Goal: Task Accomplishment & Management: Manage account settings

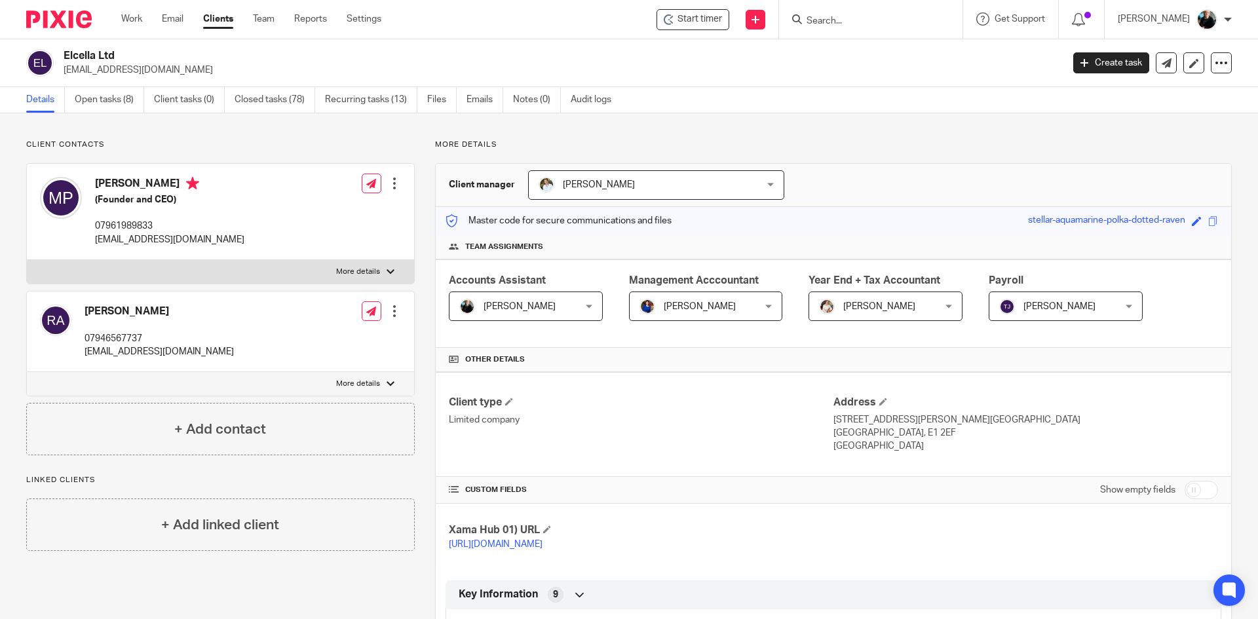
click at [823, 22] on input "Search" at bounding box center [864, 22] width 118 height 12
type input "elcella"
click at [858, 66] on link at bounding box center [891, 61] width 176 height 41
click at [858, 65] on link at bounding box center [891, 61] width 176 height 41
click at [107, 94] on link "Open tasks (8)" at bounding box center [109, 100] width 69 height 26
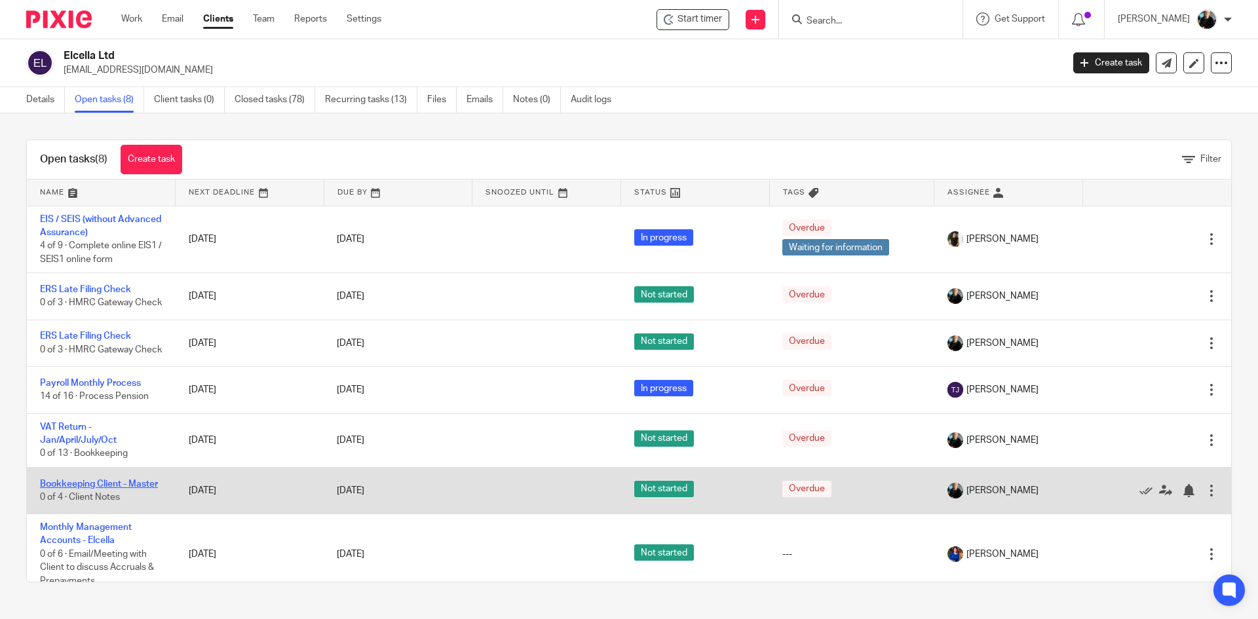
click at [49, 489] on link "Bookkeeping Client - Master" at bounding box center [99, 484] width 118 height 9
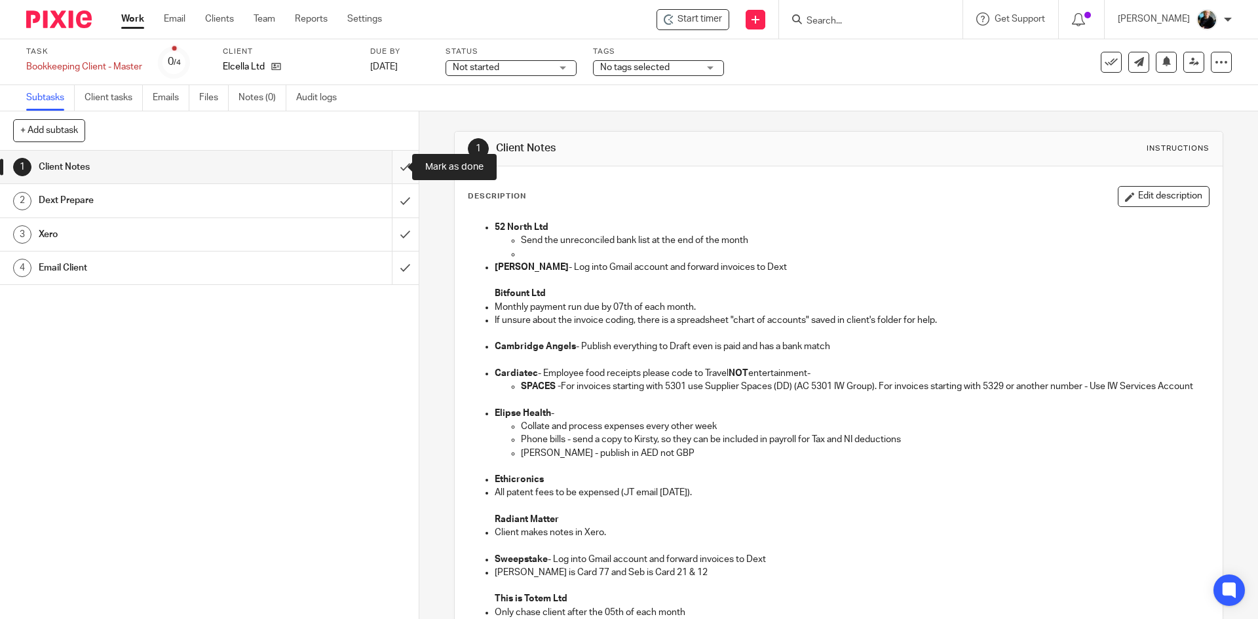
click at [394, 169] on input "submit" at bounding box center [209, 167] width 419 height 33
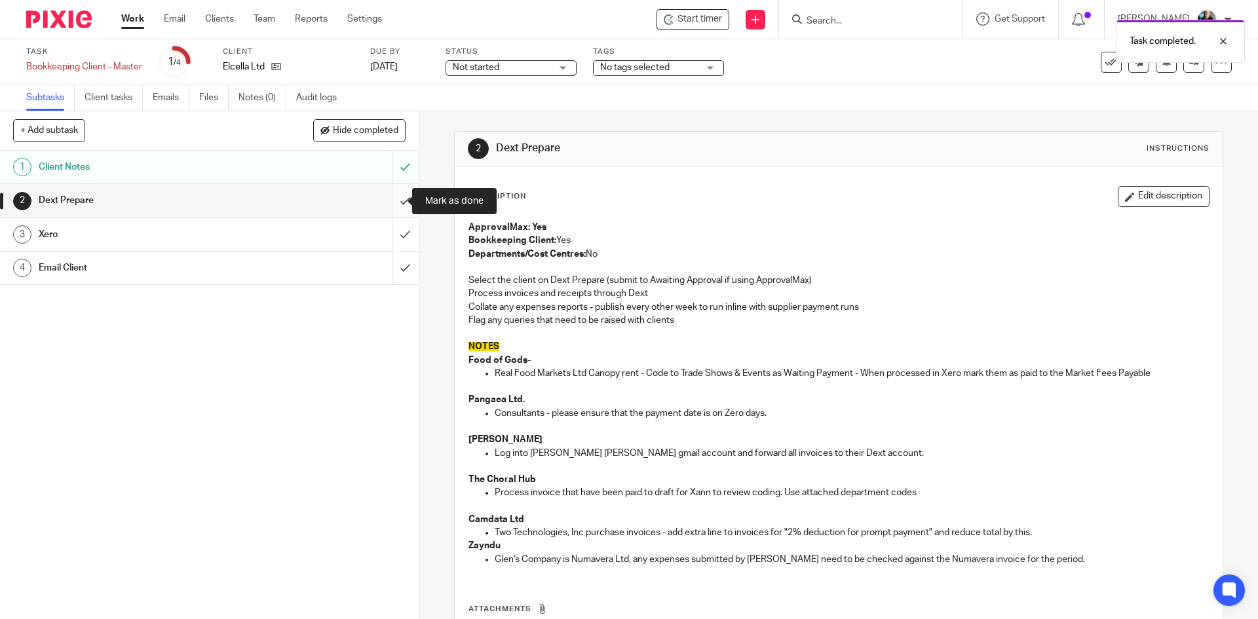
click at [391, 205] on input "submit" at bounding box center [209, 200] width 419 height 33
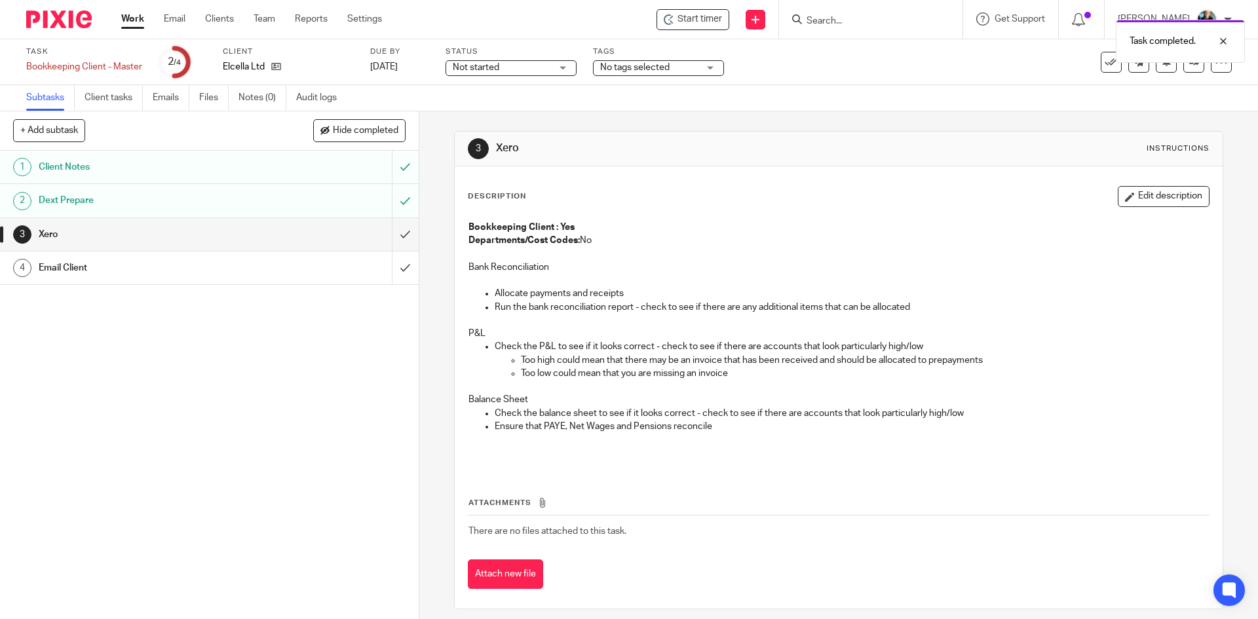
click at [472, 67] on span "Not started" at bounding box center [476, 67] width 47 height 9
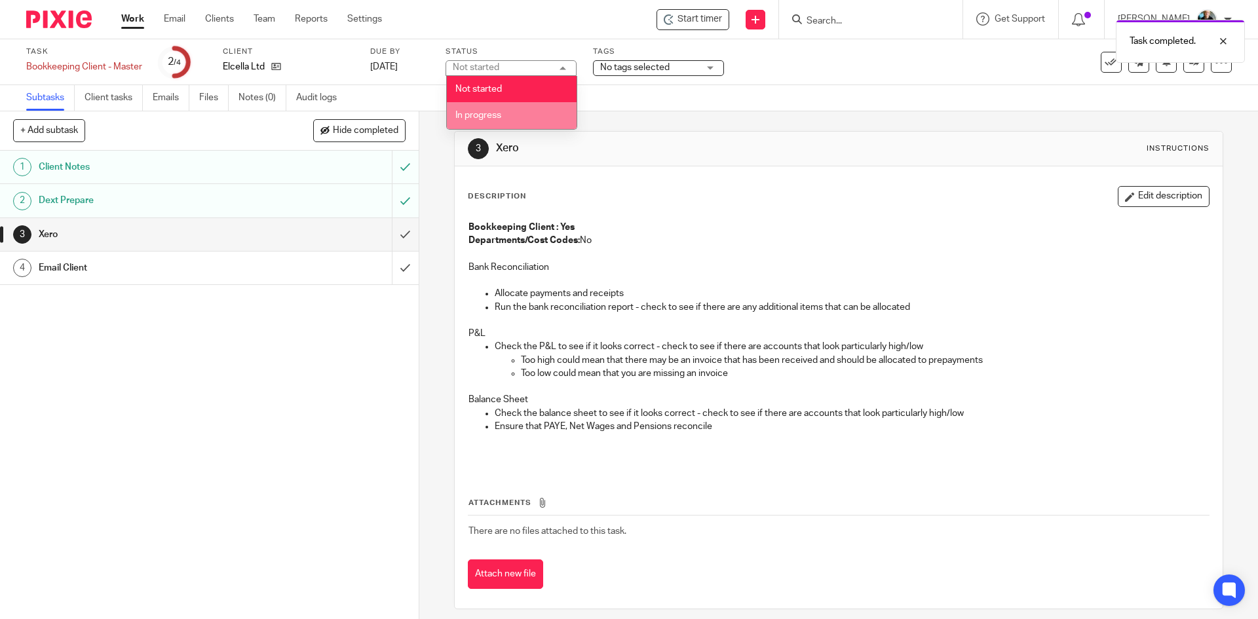
click at [473, 115] on span "In progress" at bounding box center [478, 115] width 46 height 9
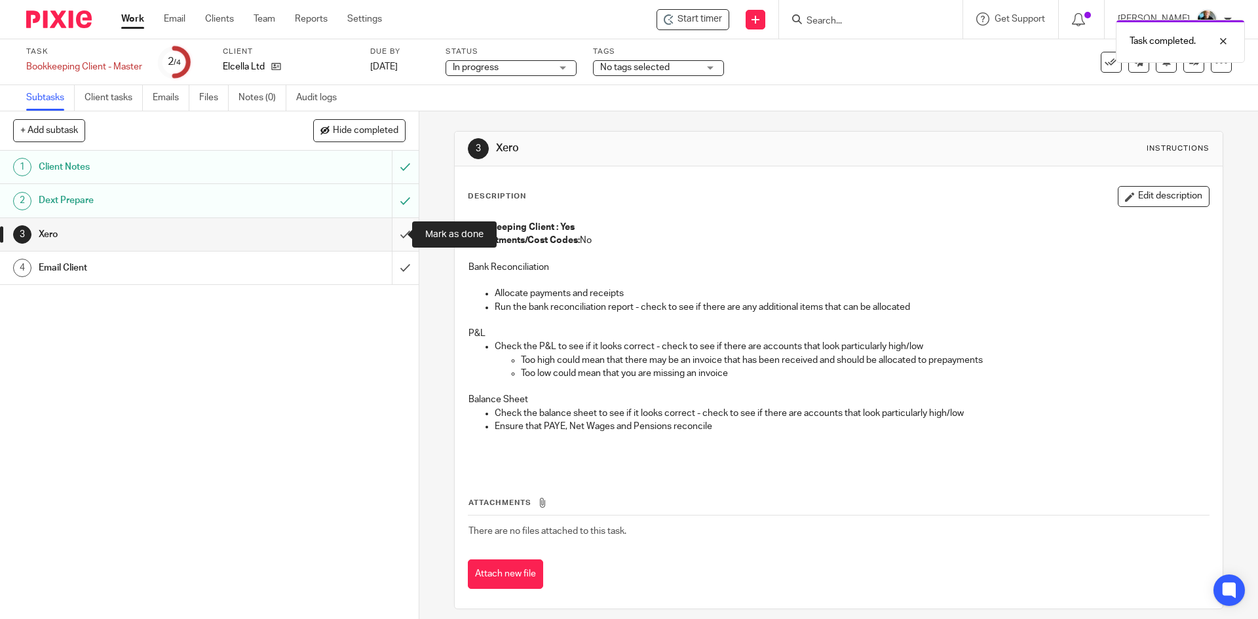
click at [395, 235] on input "submit" at bounding box center [209, 234] width 419 height 33
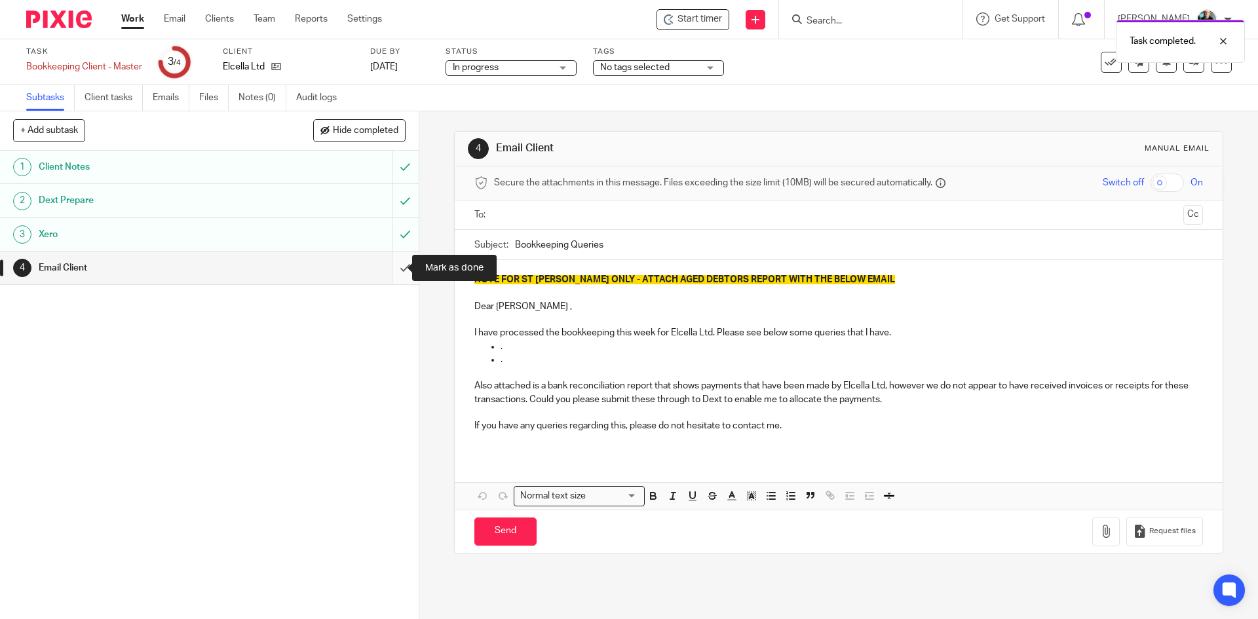
click at [391, 270] on input "submit" at bounding box center [209, 268] width 419 height 33
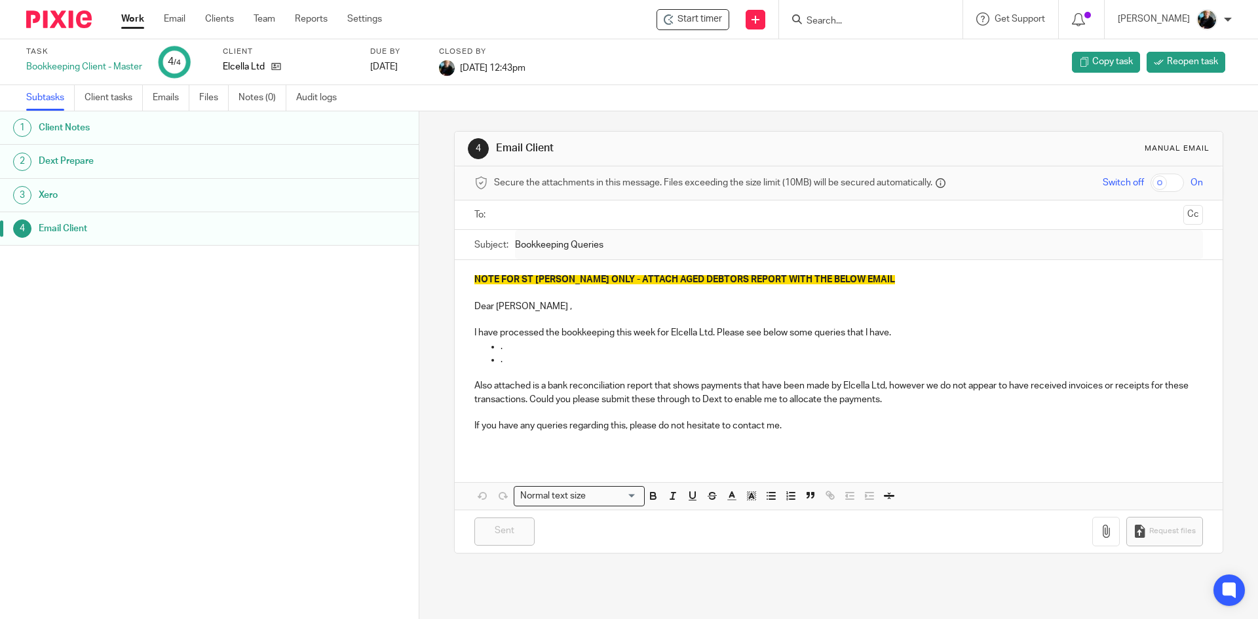
click at [208, 336] on div "1 Client Notes 2 Dext Prepare 3 Xero 4 Email Client" at bounding box center [209, 345] width 419 height 469
click at [881, 26] on input "Search" at bounding box center [864, 22] width 118 height 12
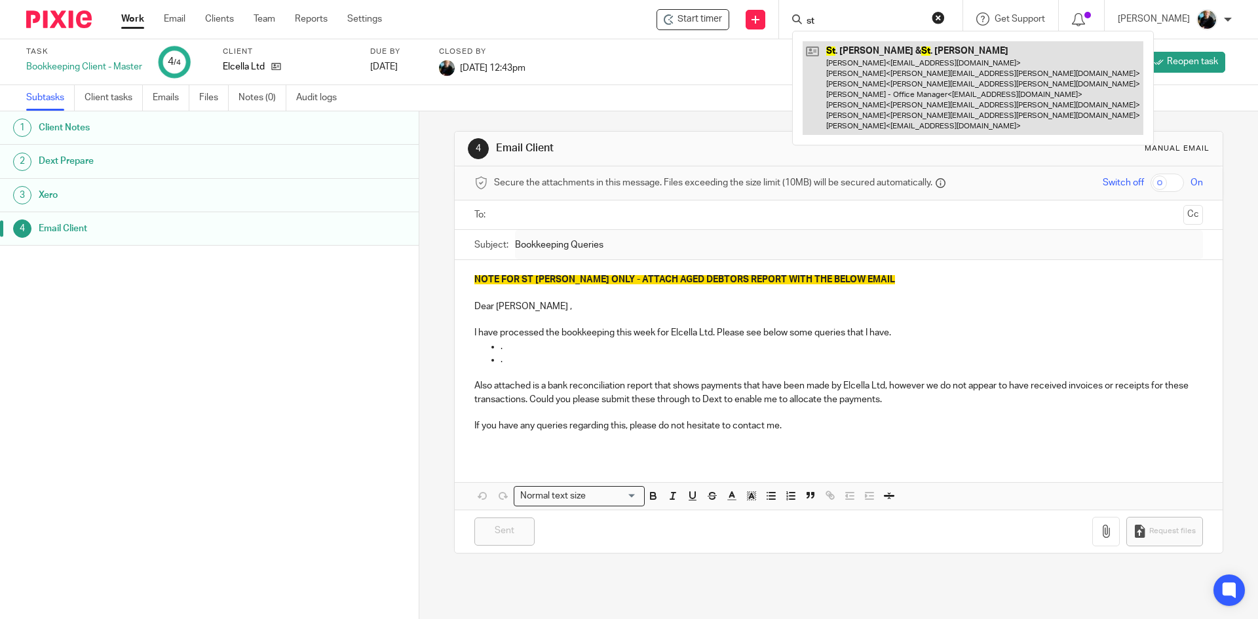
type input "st"
click at [899, 88] on link at bounding box center [973, 88] width 341 height 94
click at [898, 87] on link at bounding box center [973, 88] width 341 height 94
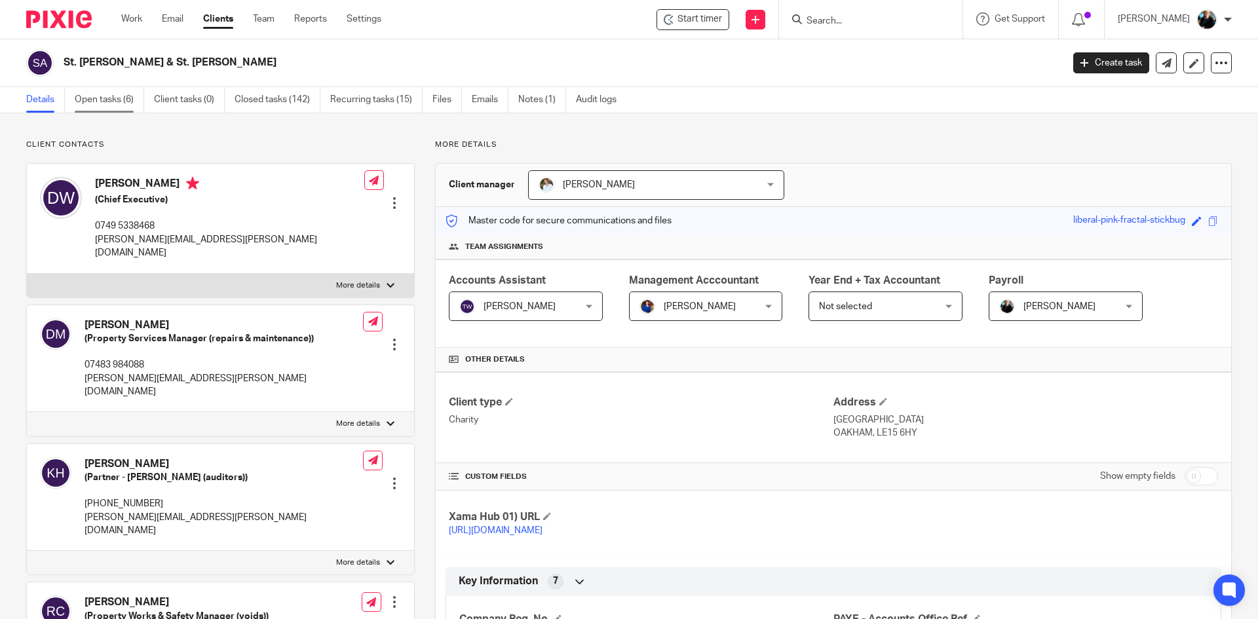
click at [98, 103] on link "Open tasks (6)" at bounding box center [109, 100] width 69 height 26
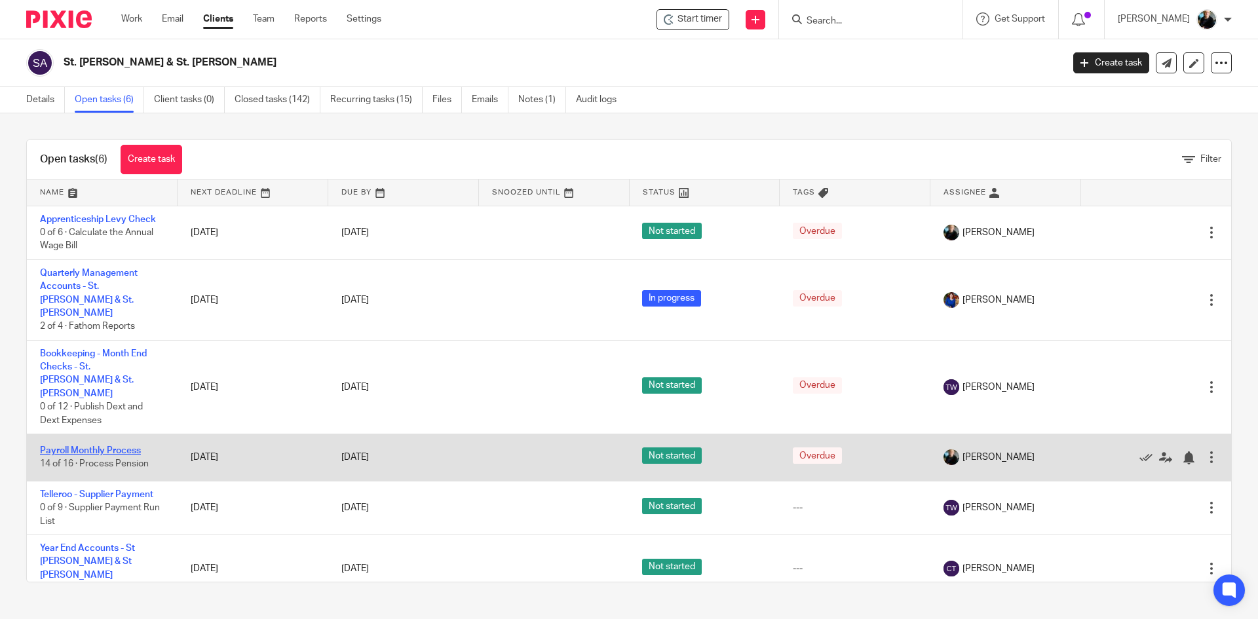
click at [87, 446] on link "Payroll Monthly Process" at bounding box center [90, 450] width 101 height 9
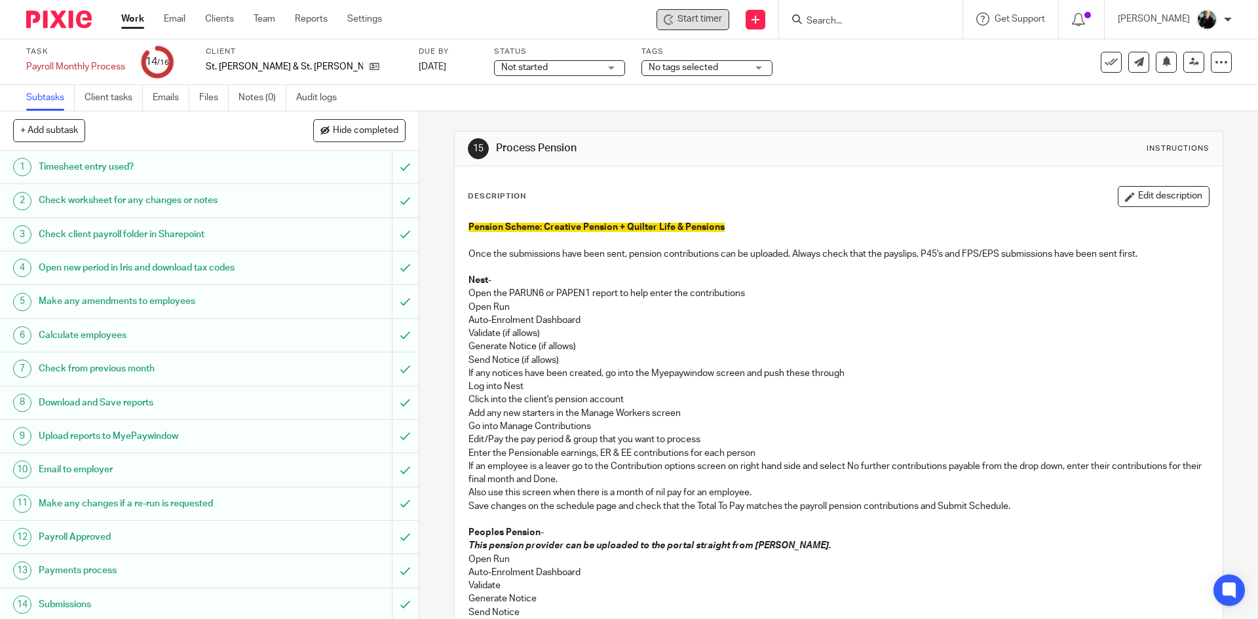
click at [699, 13] on span "Start timer" at bounding box center [700, 19] width 45 height 14
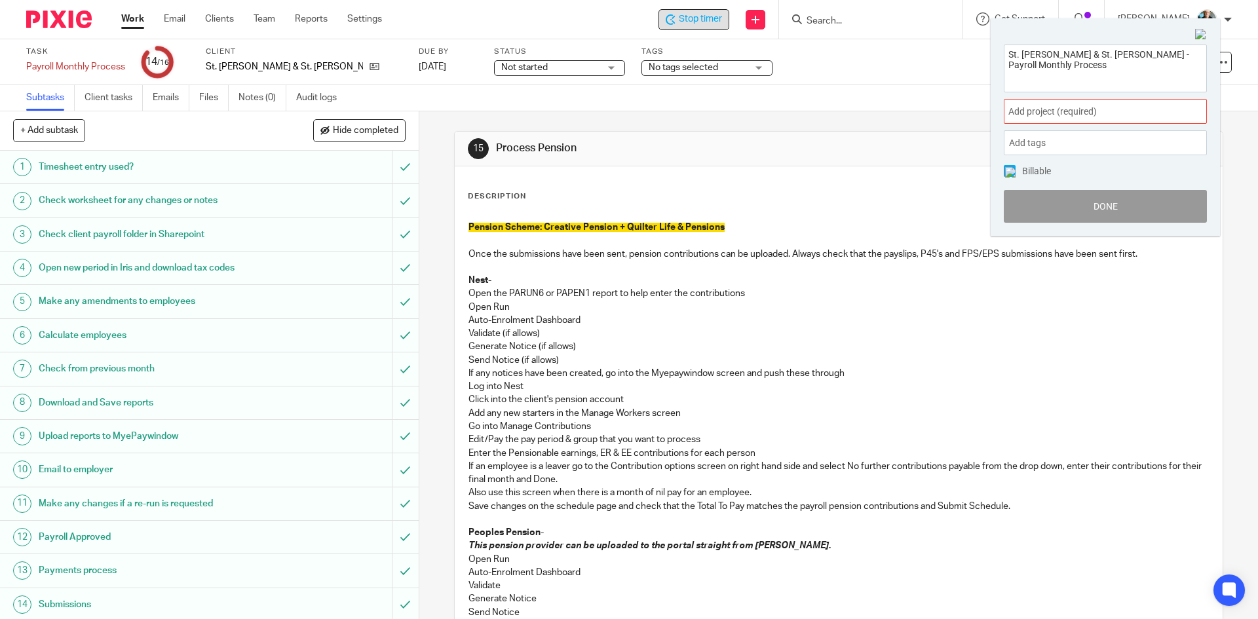
click at [1066, 107] on span "Add project (required) :" at bounding box center [1091, 112] width 165 height 14
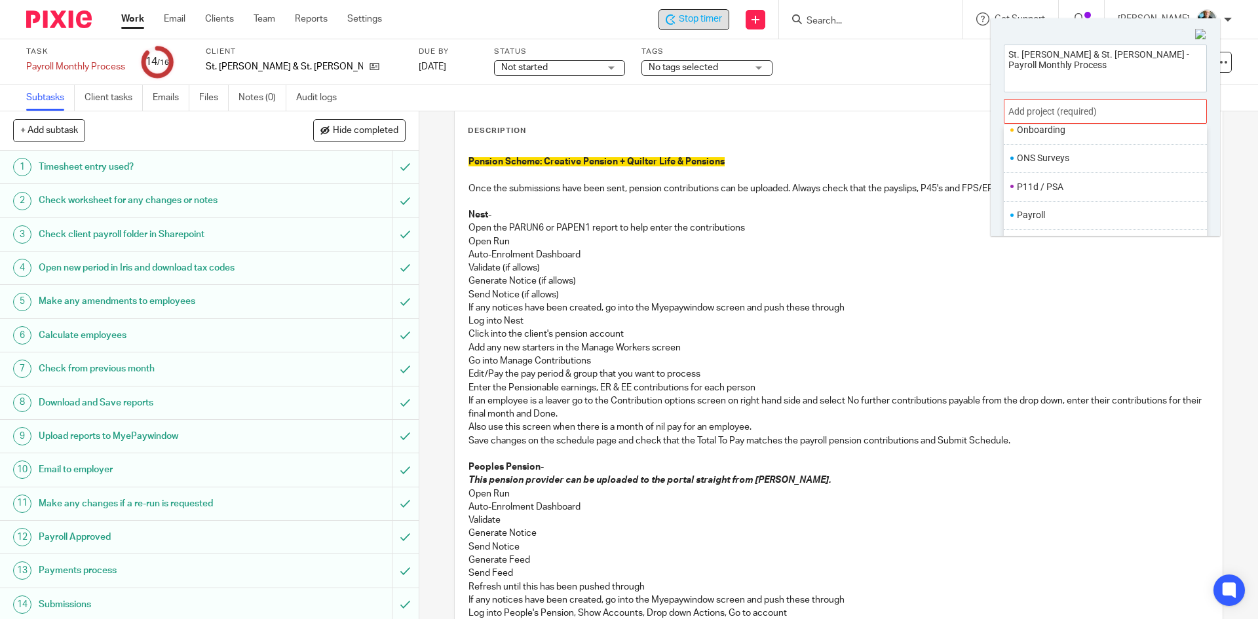
scroll to position [459, 0]
click at [1036, 203] on li "Payroll" at bounding box center [1102, 205] width 171 height 14
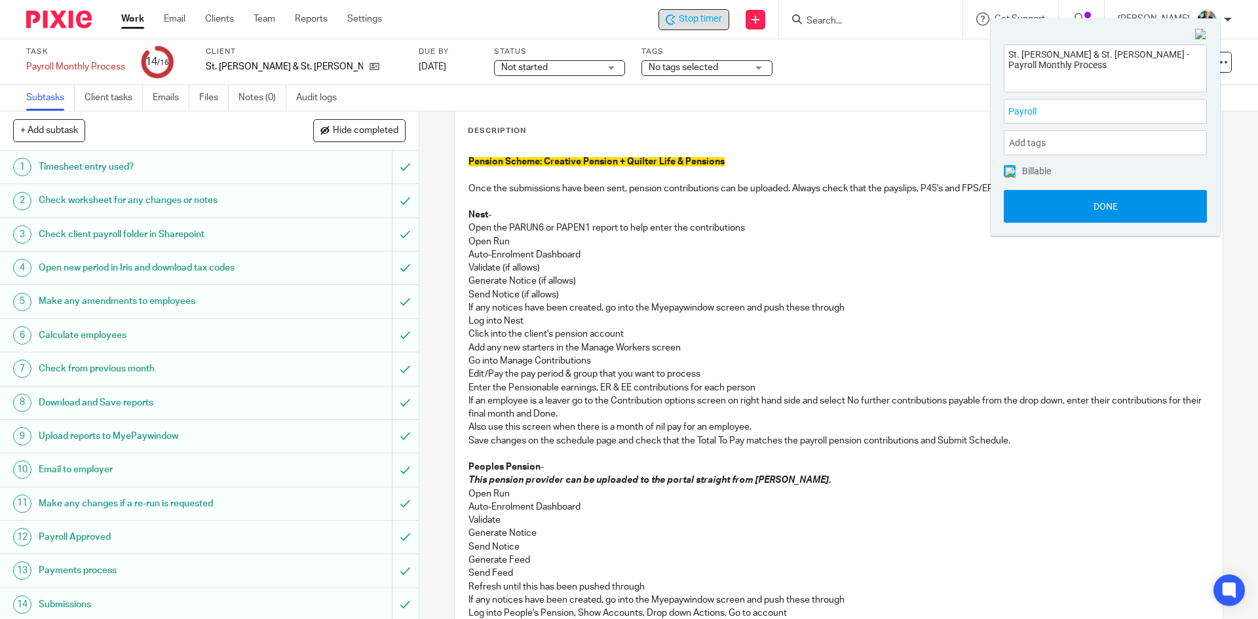
click at [1083, 208] on button "Done" at bounding box center [1105, 206] width 203 height 33
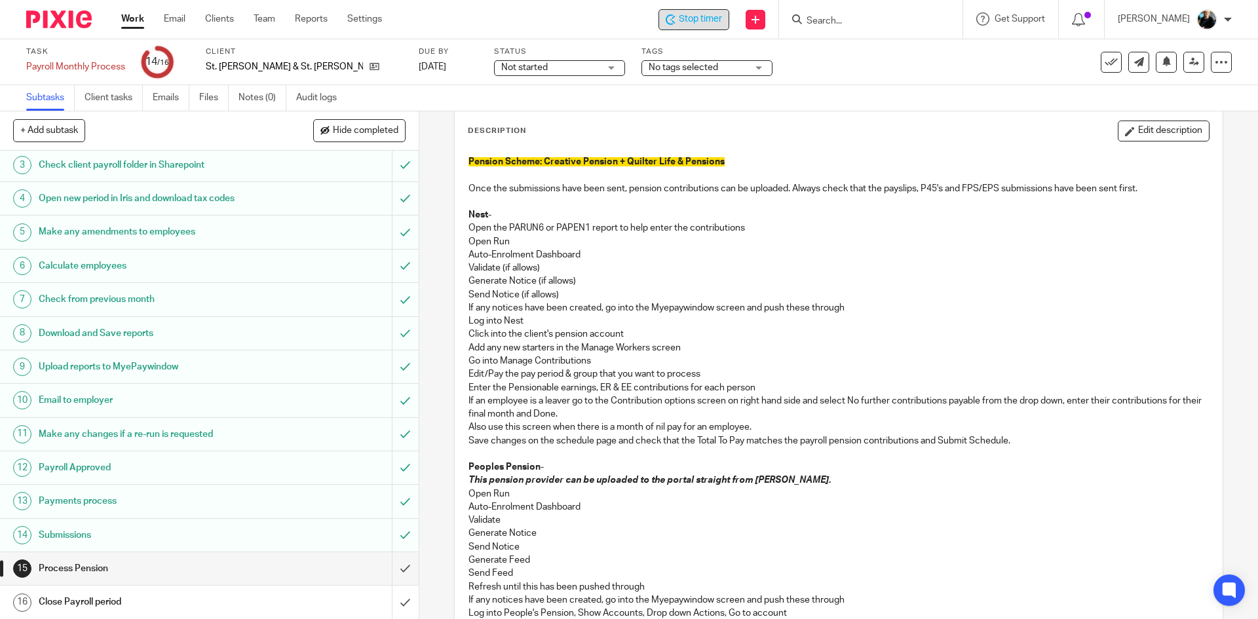
scroll to position [70, 0]
click at [370, 64] on icon at bounding box center [375, 67] width 10 height 10
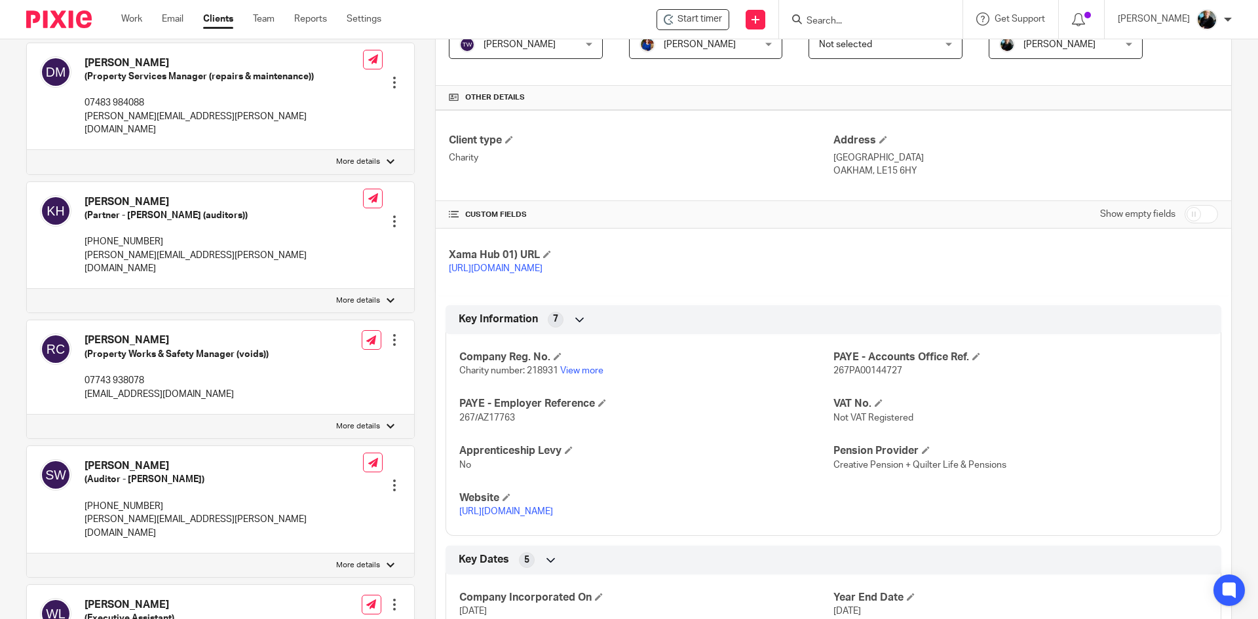
scroll to position [685, 0]
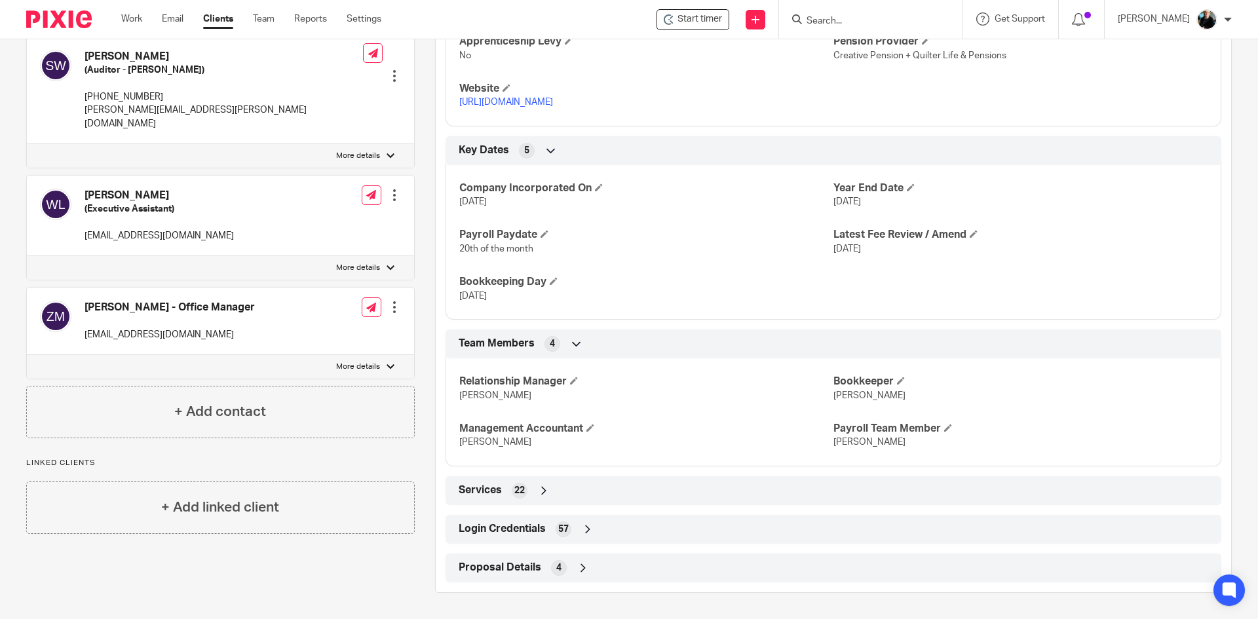
click at [582, 532] on icon at bounding box center [587, 529] width 13 height 13
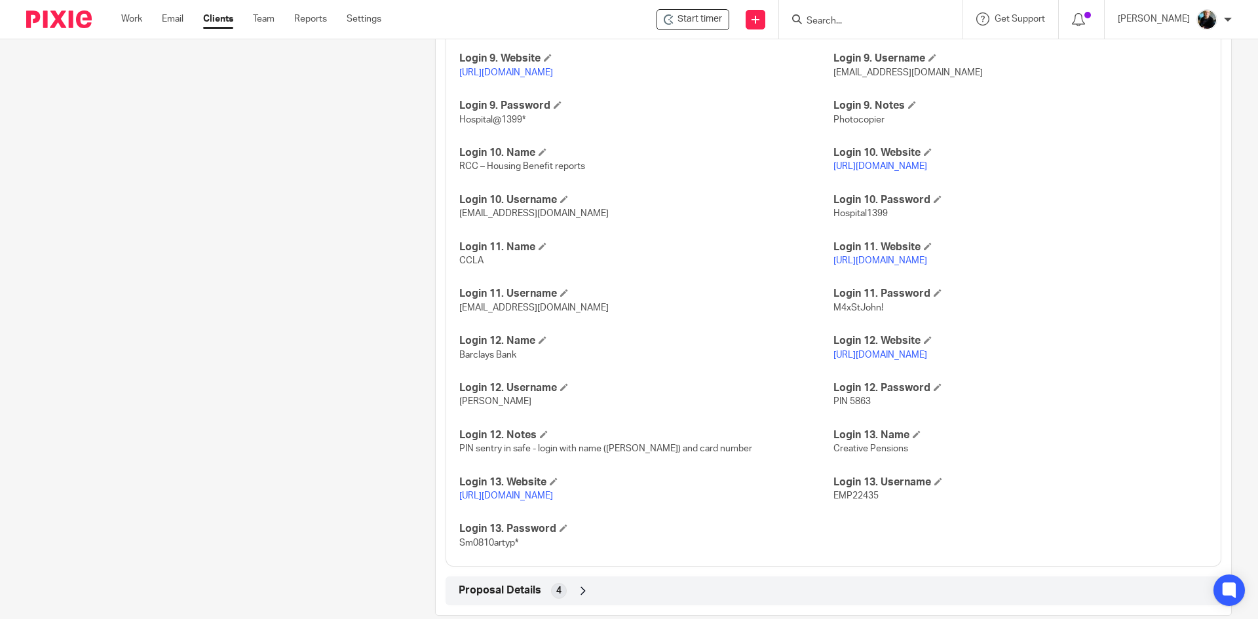
scroll to position [2063, 0]
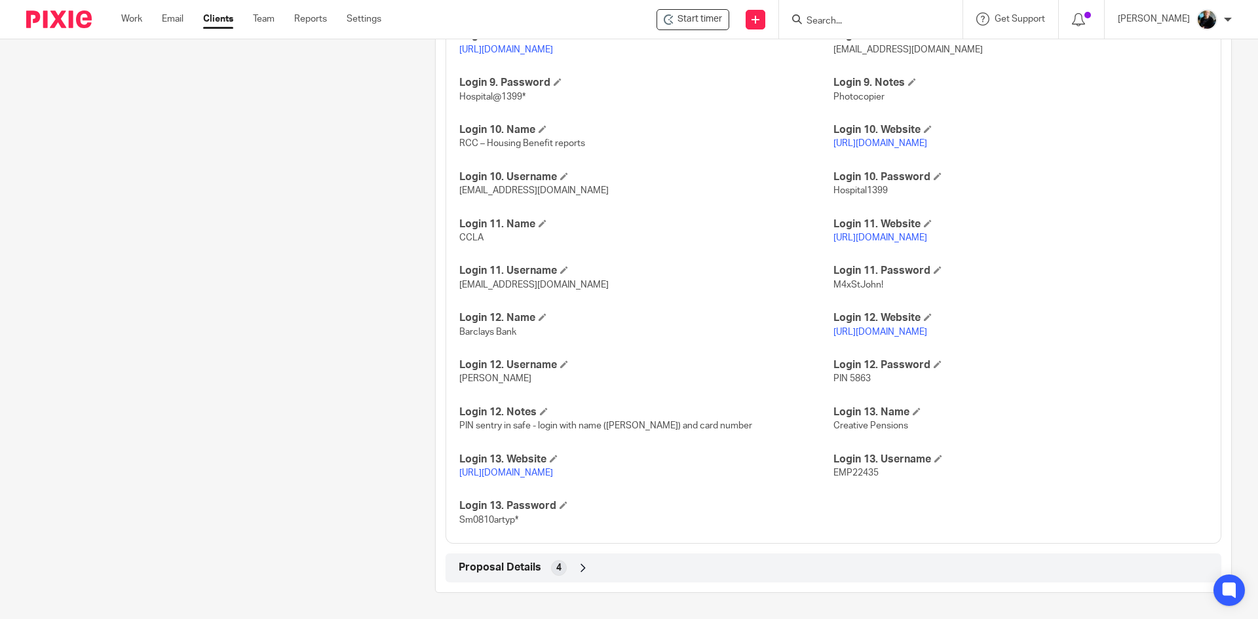
click at [509, 474] on link "https://creativeae.ctc.uk.com" at bounding box center [506, 473] width 94 height 9
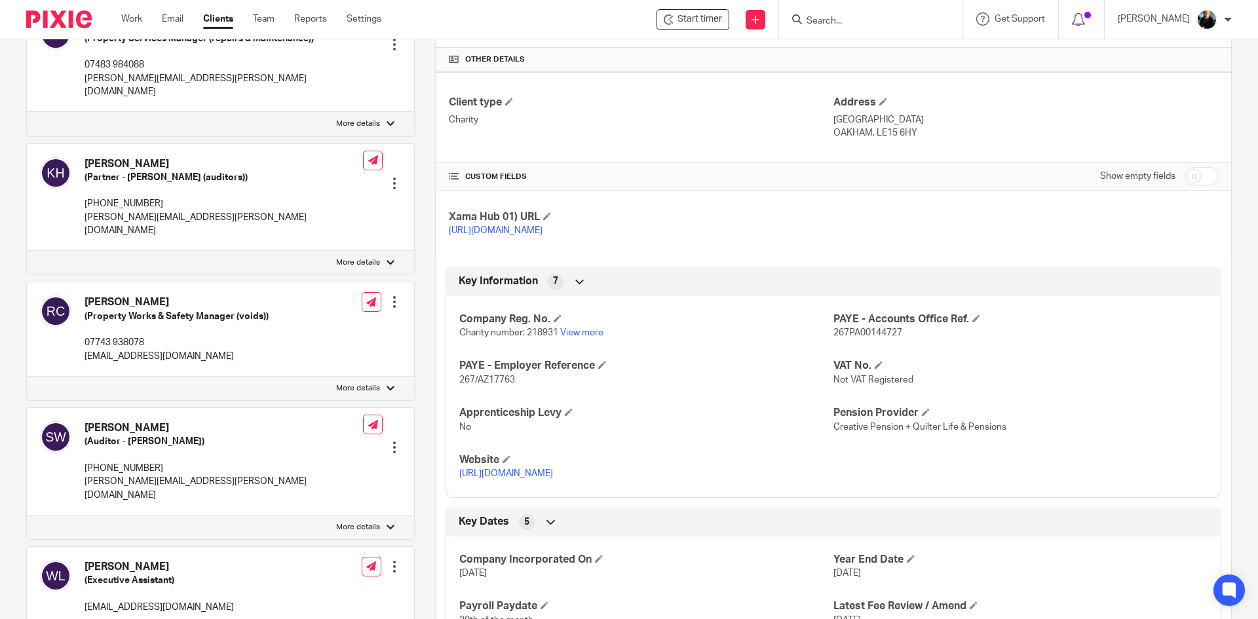
scroll to position [0, 0]
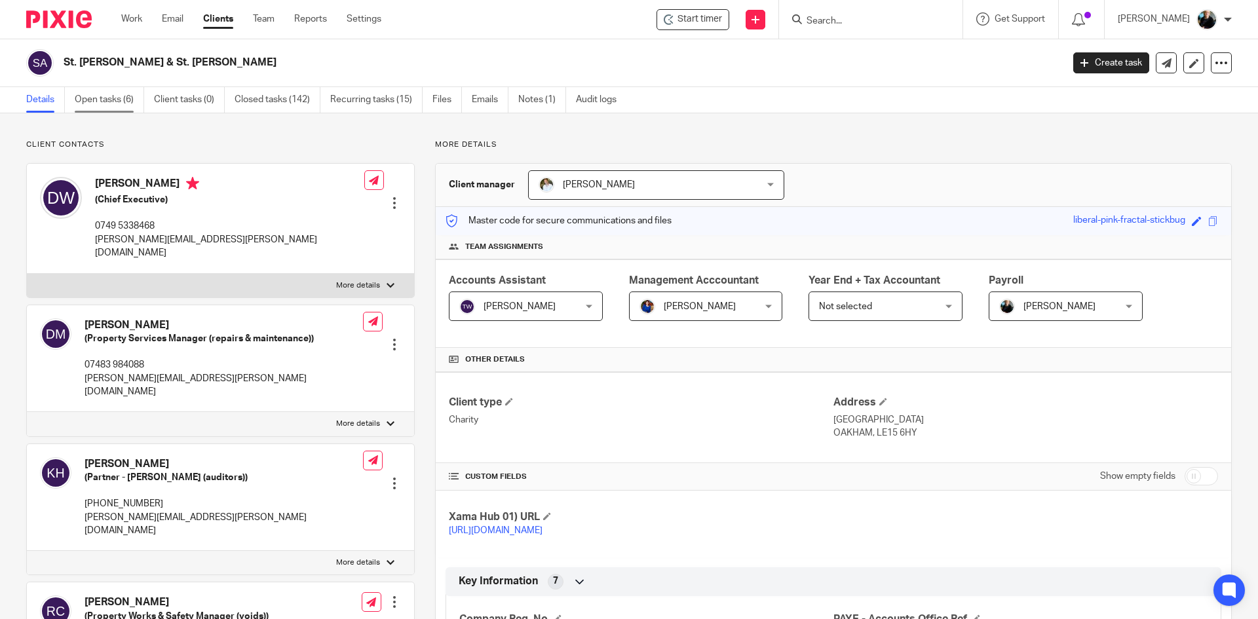
click at [104, 98] on link "Open tasks (6)" at bounding box center [109, 100] width 69 height 26
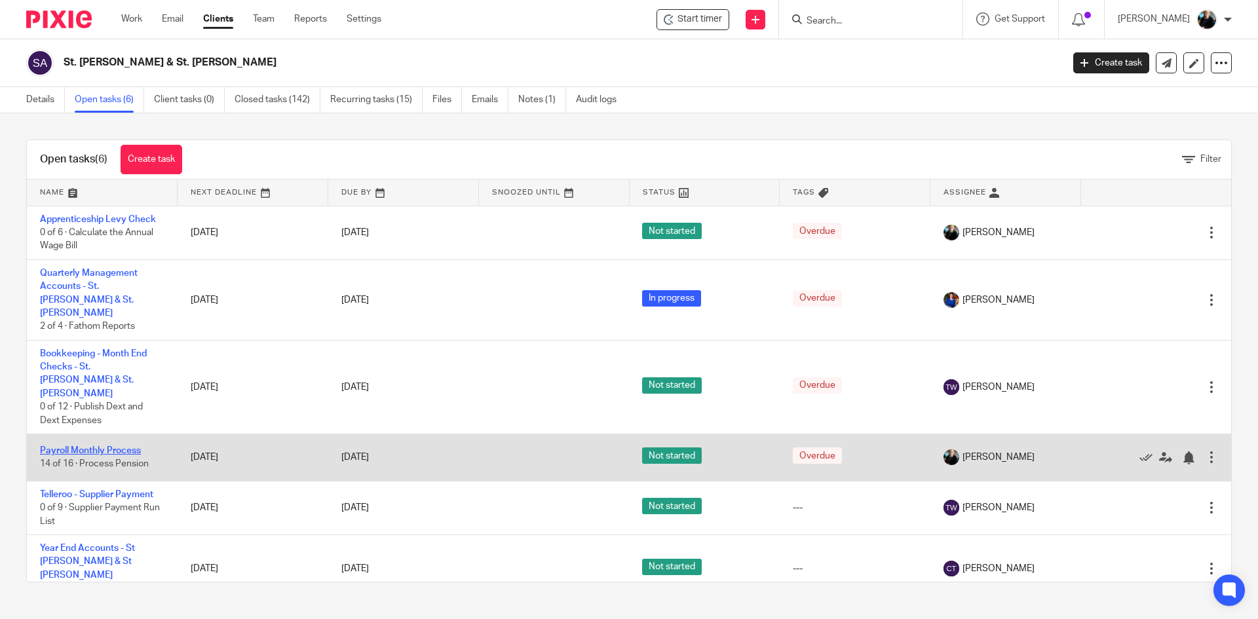
click at [72, 446] on link "Payroll Monthly Process" at bounding box center [90, 450] width 101 height 9
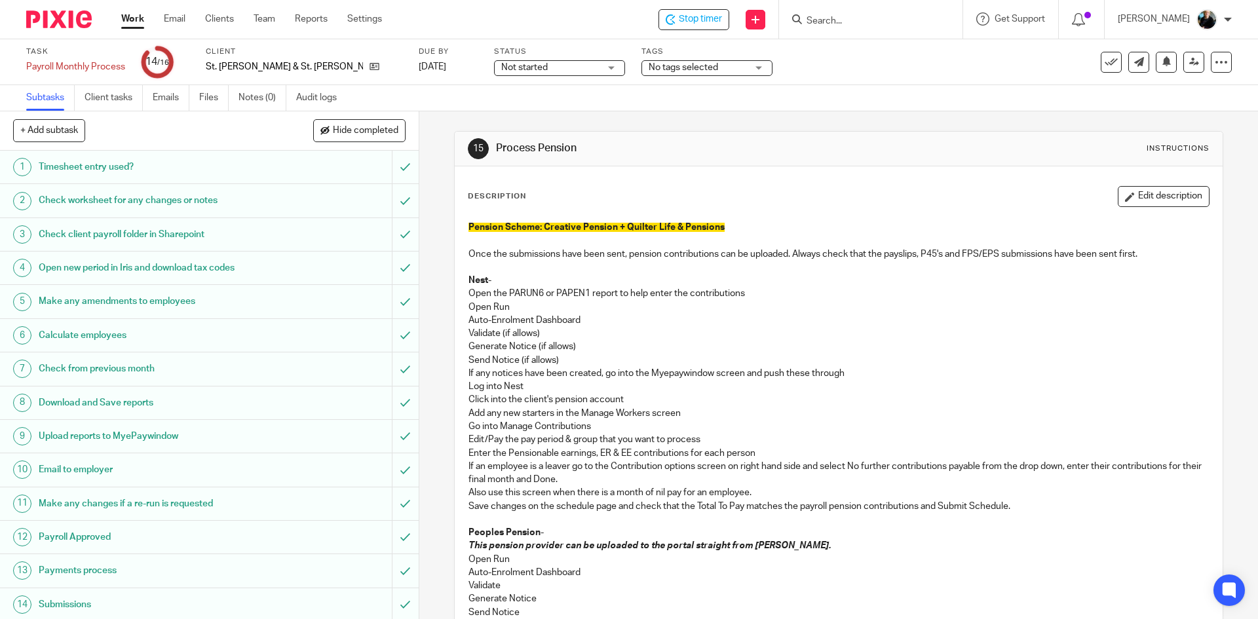
scroll to position [70, 0]
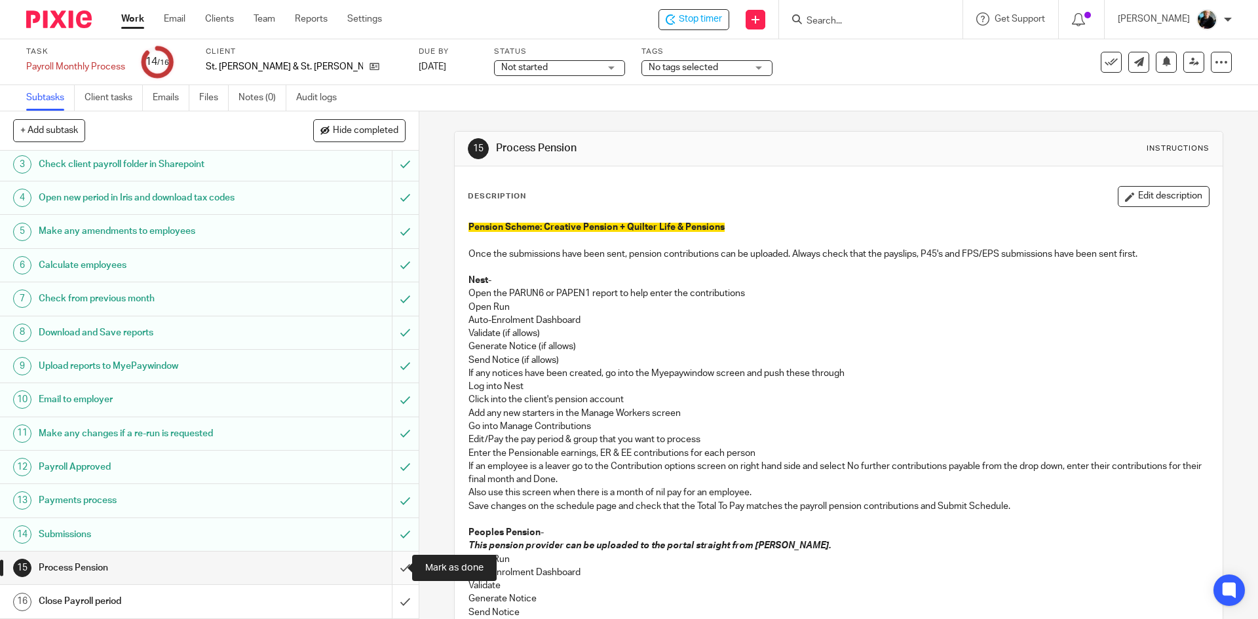
click at [390, 571] on input "submit" at bounding box center [209, 568] width 419 height 33
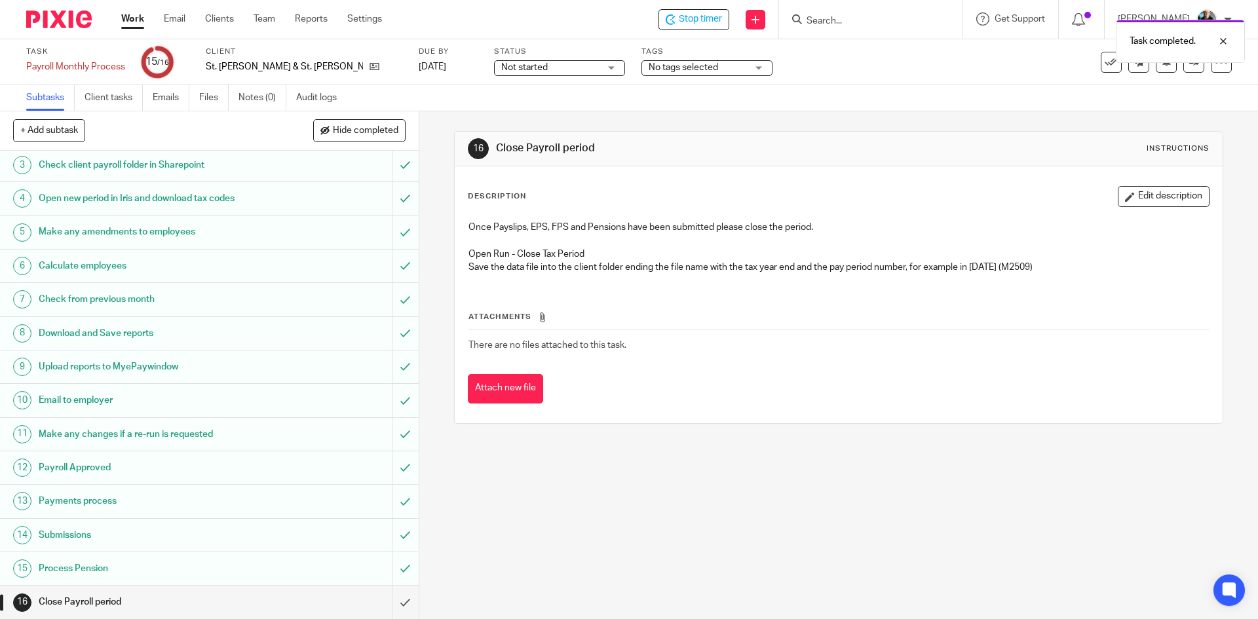
scroll to position [70, 0]
click at [395, 605] on input "submit" at bounding box center [209, 601] width 419 height 33
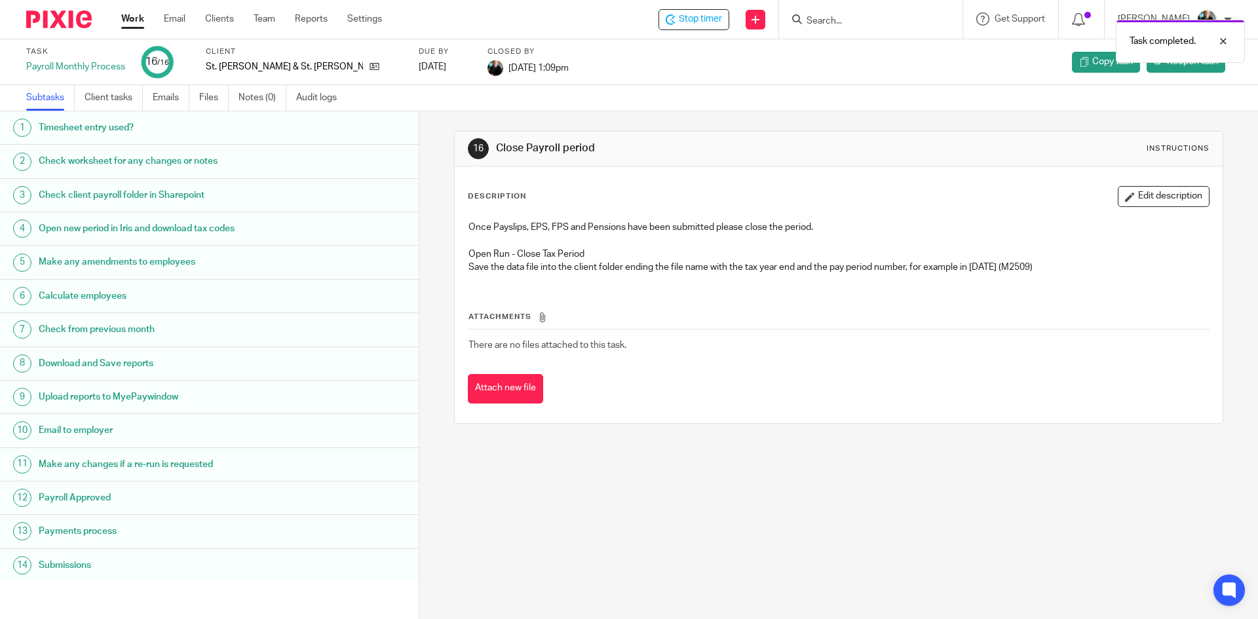
click at [697, 22] on div "Task completed." at bounding box center [937, 38] width 616 height 50
click at [689, 22] on div "Task completed." at bounding box center [937, 38] width 616 height 50
click at [710, 26] on span "Stop timer" at bounding box center [700, 19] width 43 height 14
click at [864, 18] on input "Search" at bounding box center [864, 22] width 118 height 12
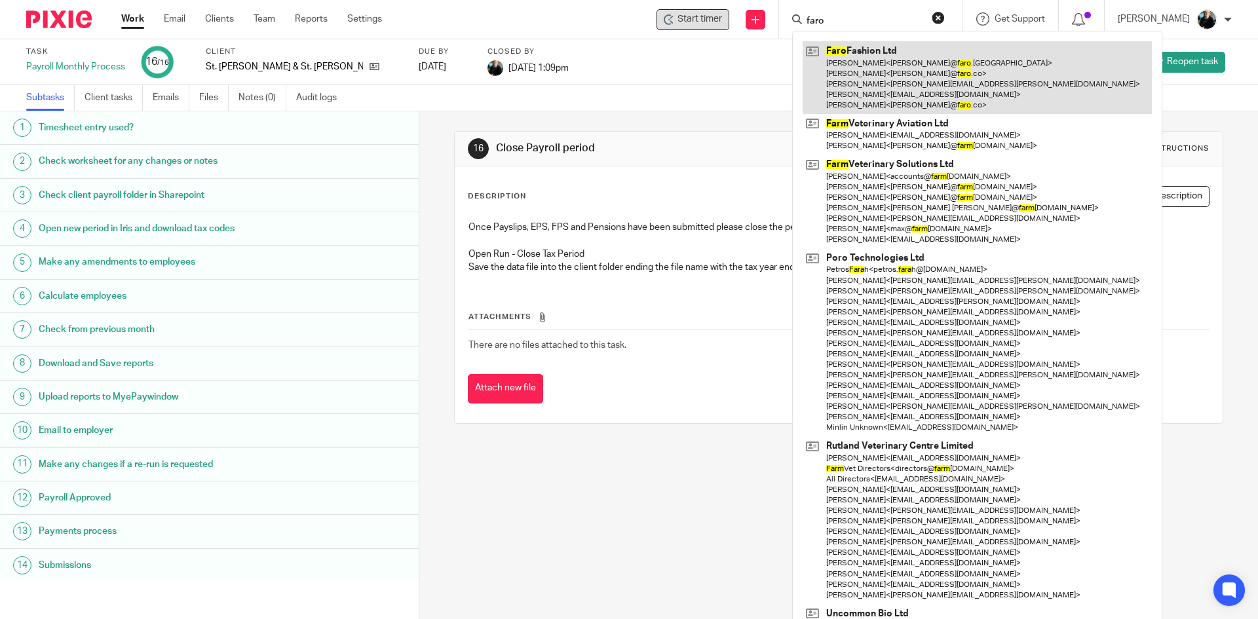
type input "faro"
click at [916, 80] on link at bounding box center [977, 77] width 349 height 73
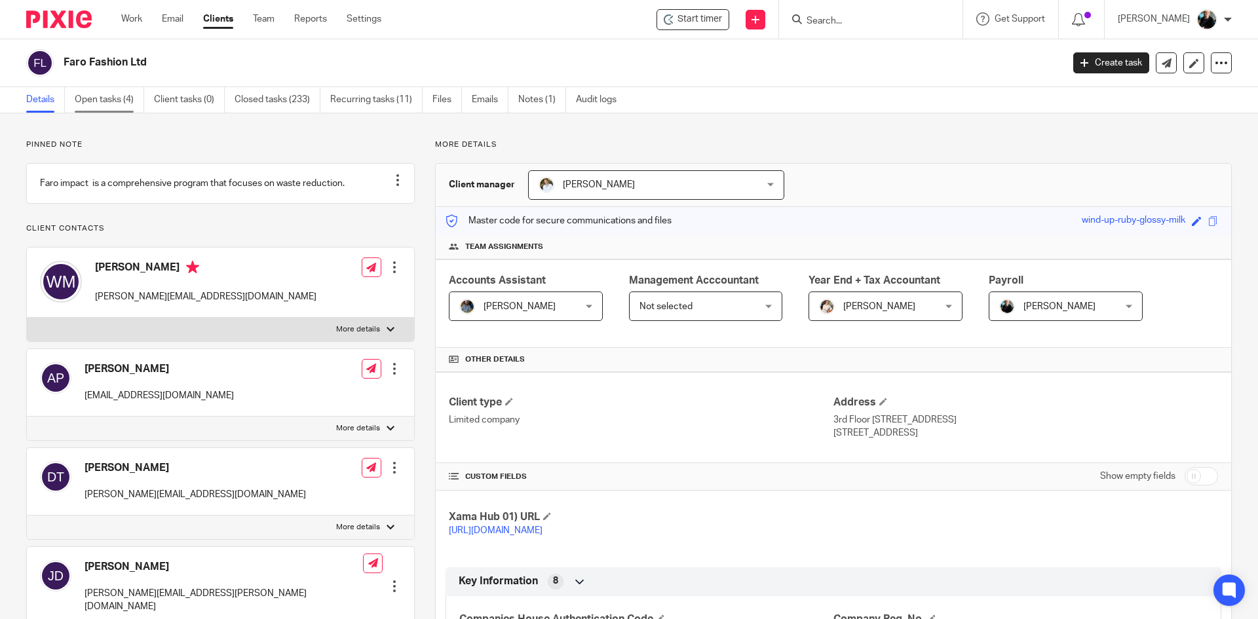
click at [108, 98] on link "Open tasks (4)" at bounding box center [109, 100] width 69 height 26
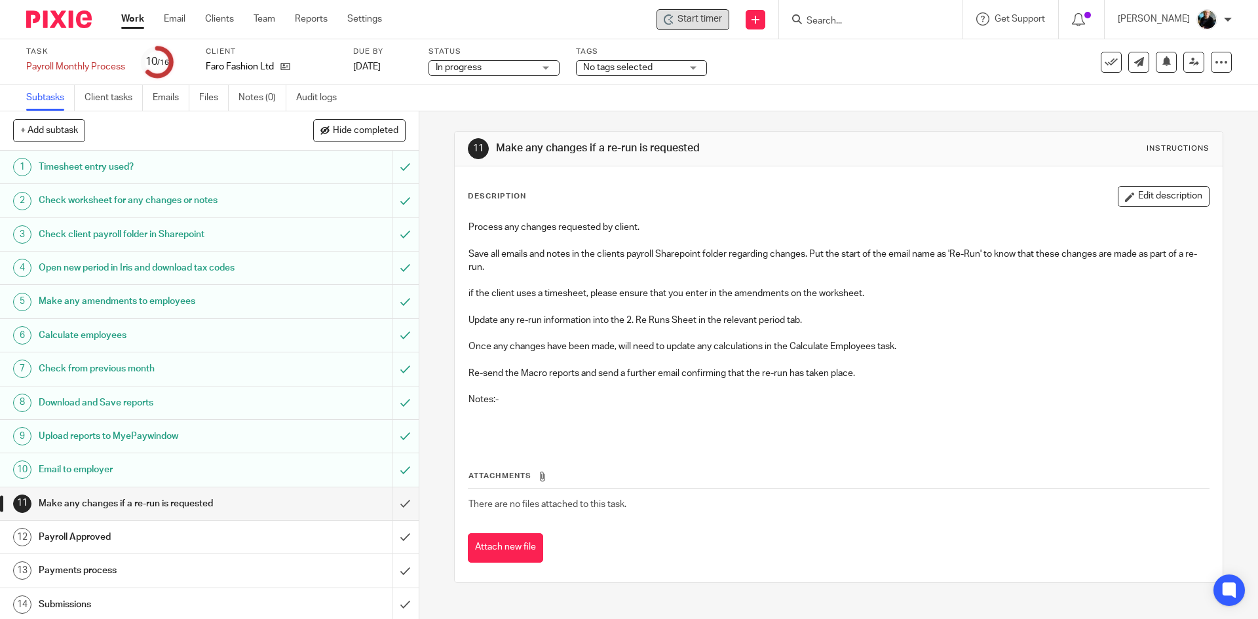
click at [722, 20] on span "Start timer" at bounding box center [700, 19] width 45 height 14
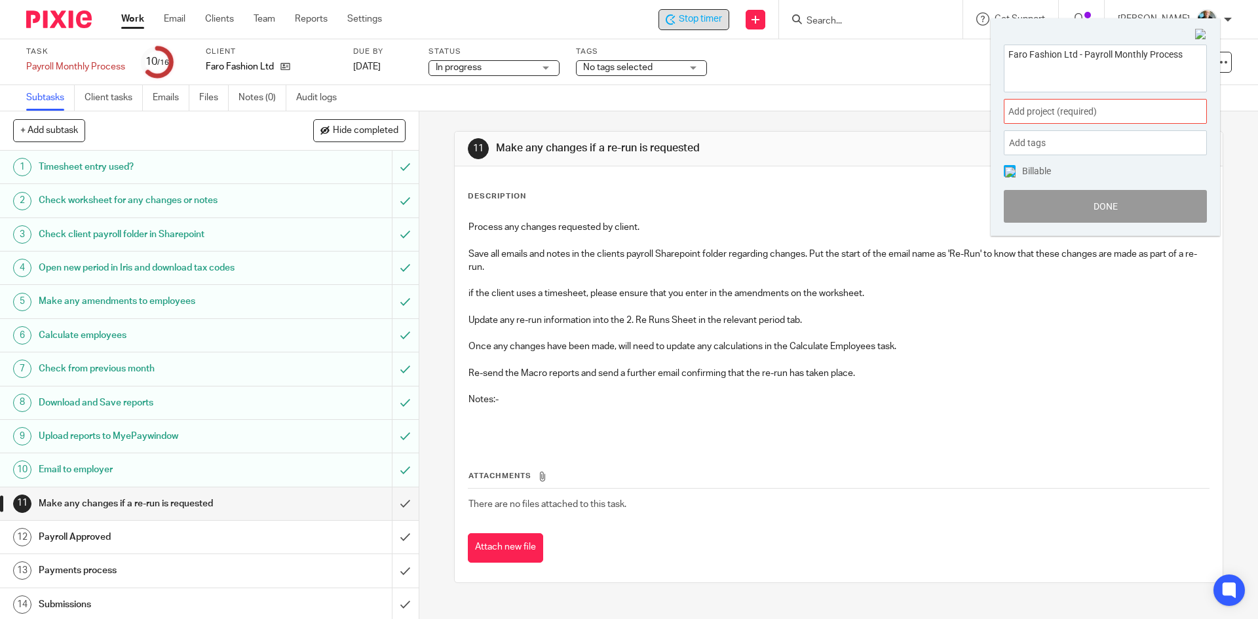
click at [1070, 113] on span "Add project (required) :" at bounding box center [1091, 112] width 165 height 14
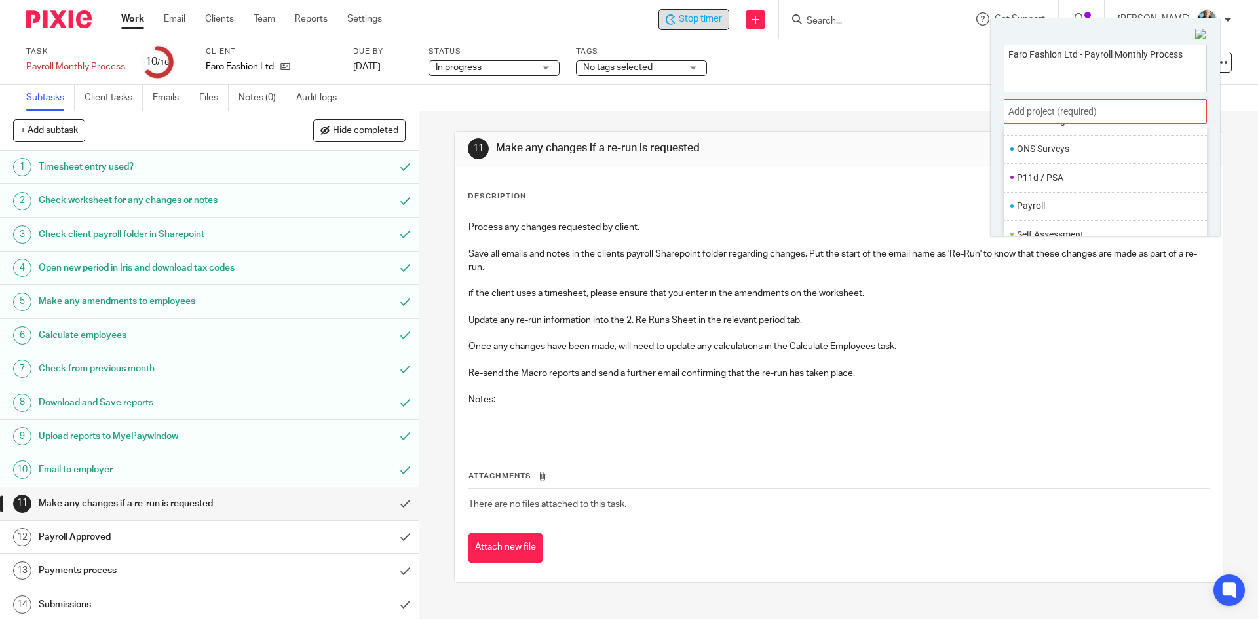
scroll to position [459, 0]
click at [1023, 210] on li "Payroll" at bounding box center [1102, 205] width 171 height 14
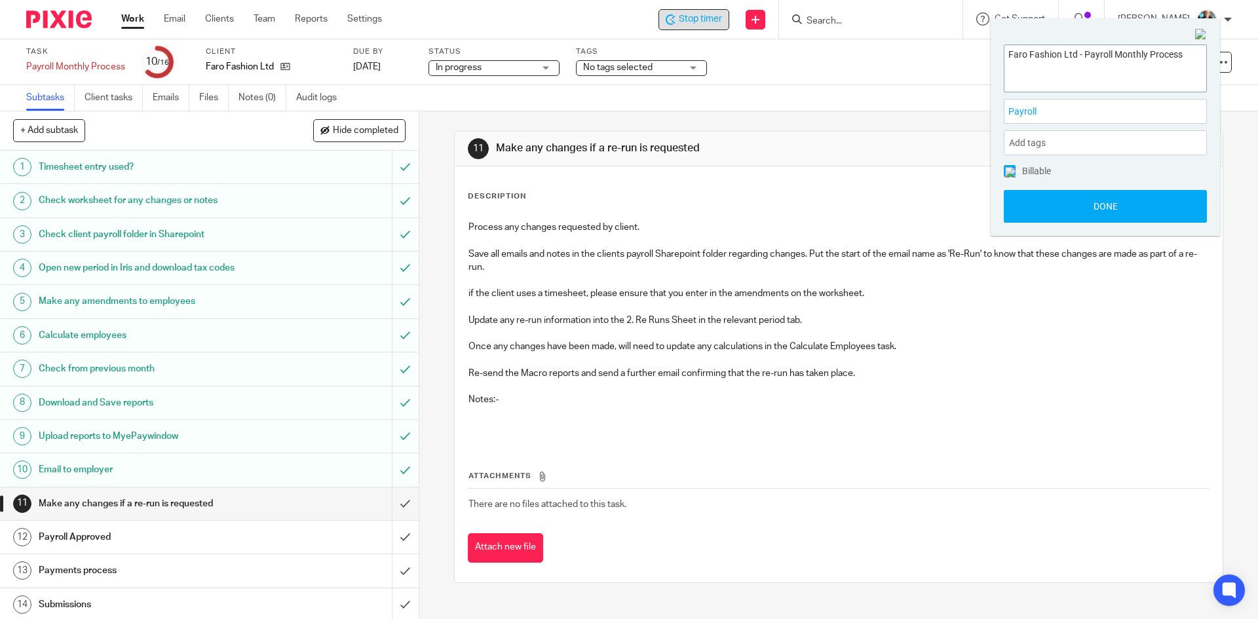
click at [1191, 51] on textarea "Faro Fashion Ltd - Payroll Monthly Process" at bounding box center [1106, 66] width 202 height 43
type textarea "Faro Fashion Ltd - Payroll Monthly Process - rerun"
click at [1101, 213] on button "Done" at bounding box center [1105, 206] width 203 height 33
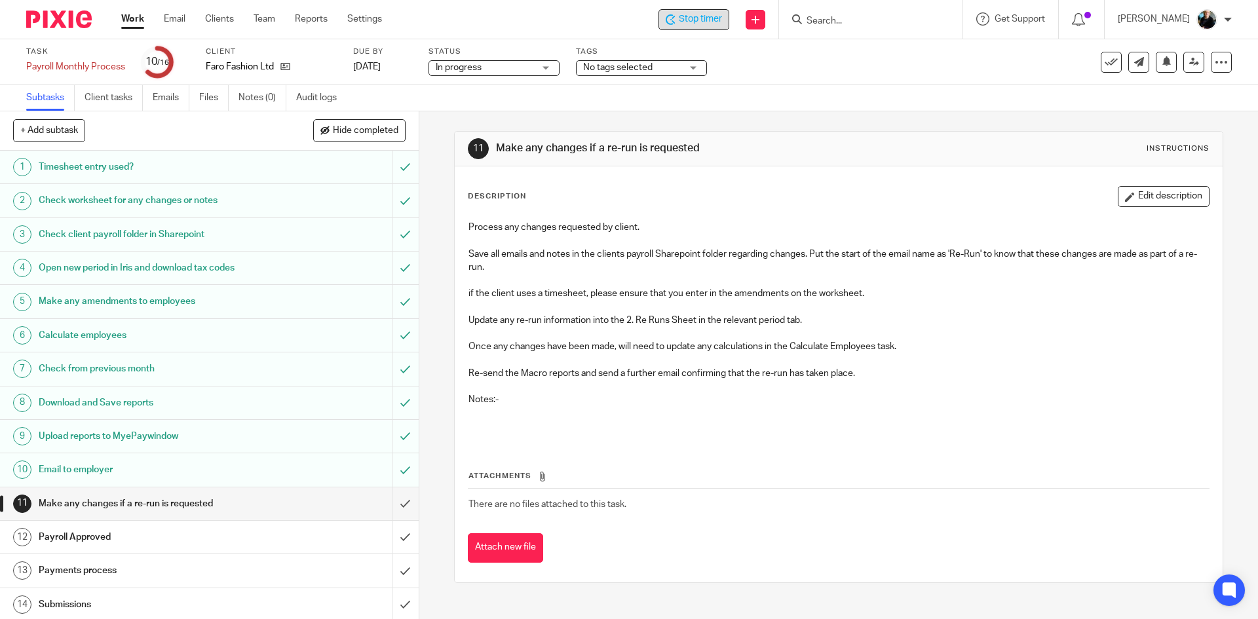
scroll to position [70, 0]
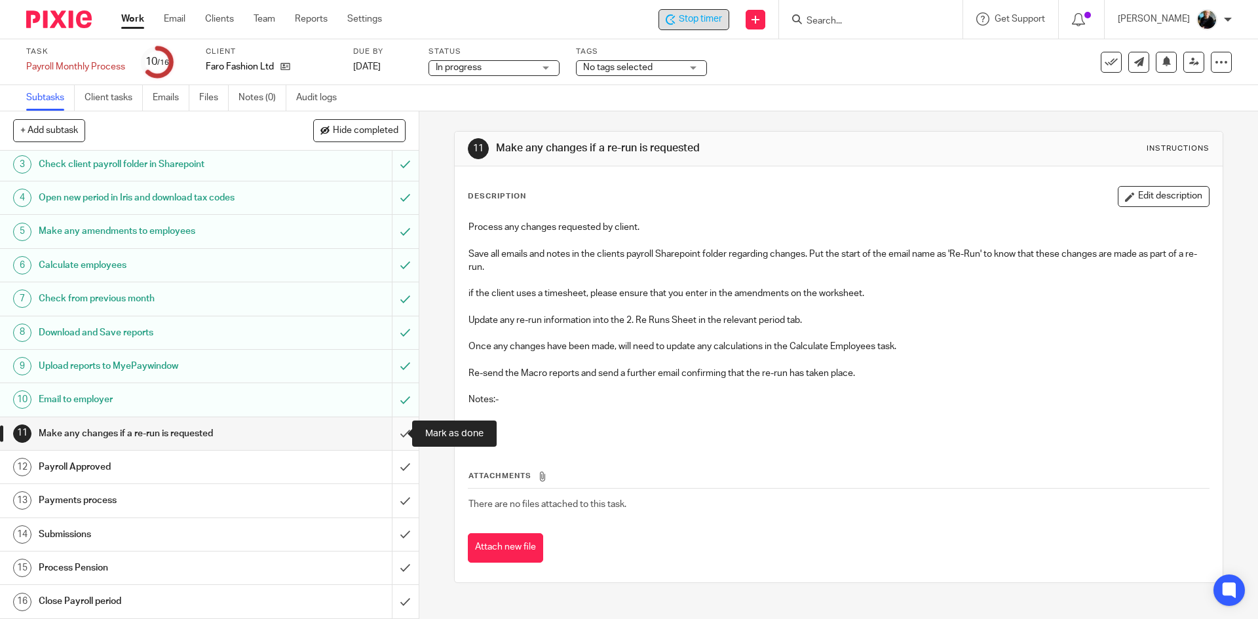
click at [389, 434] on input "submit" at bounding box center [209, 433] width 419 height 33
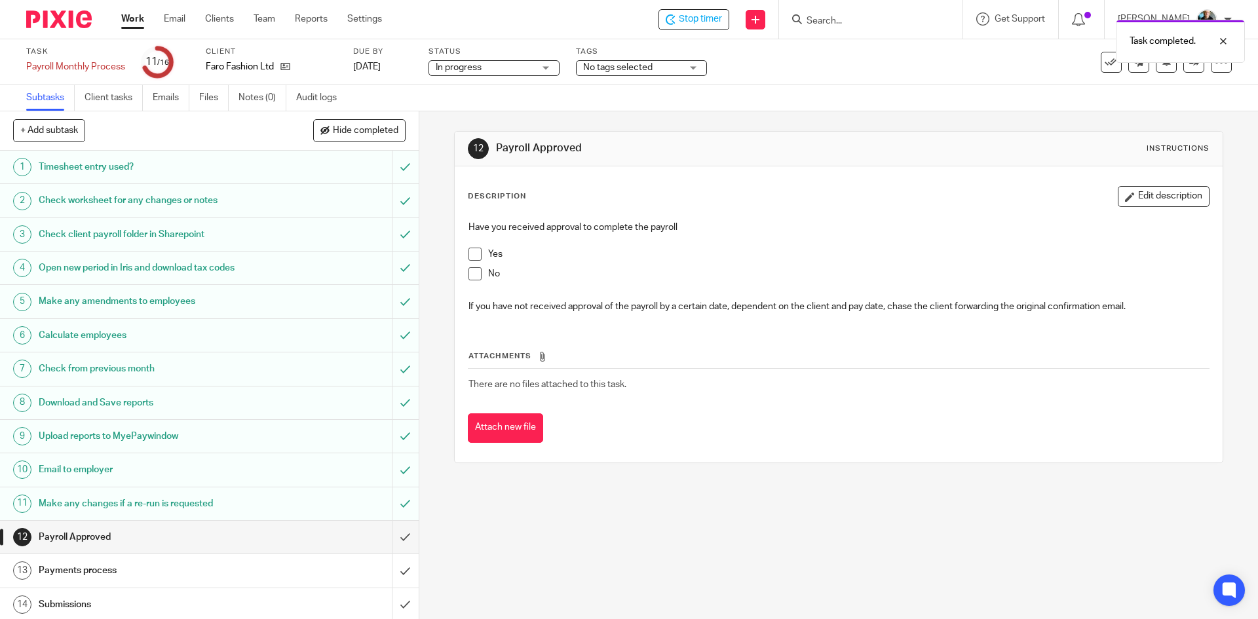
click at [718, 22] on div "Task completed." at bounding box center [937, 38] width 616 height 50
click at [709, 20] on span "Stop timer" at bounding box center [700, 19] width 43 height 14
click at [848, 24] on input "Search" at bounding box center [864, 22] width 118 height 12
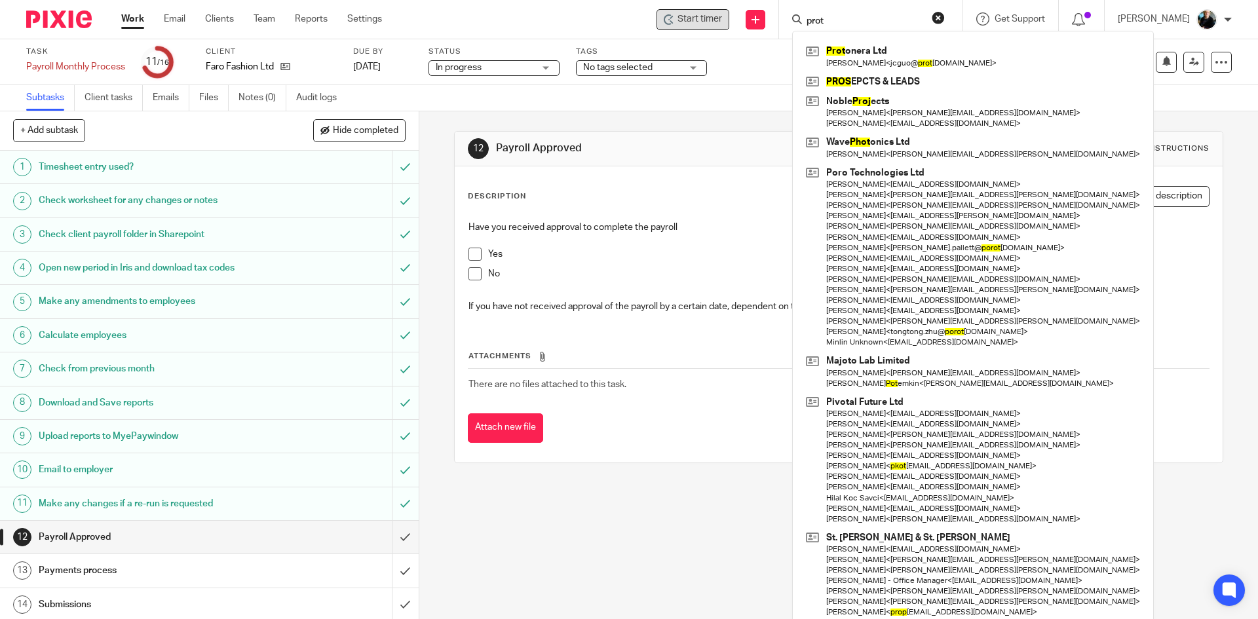
type input "prot"
click button "submit" at bounding box center [0, 0] width 0 height 0
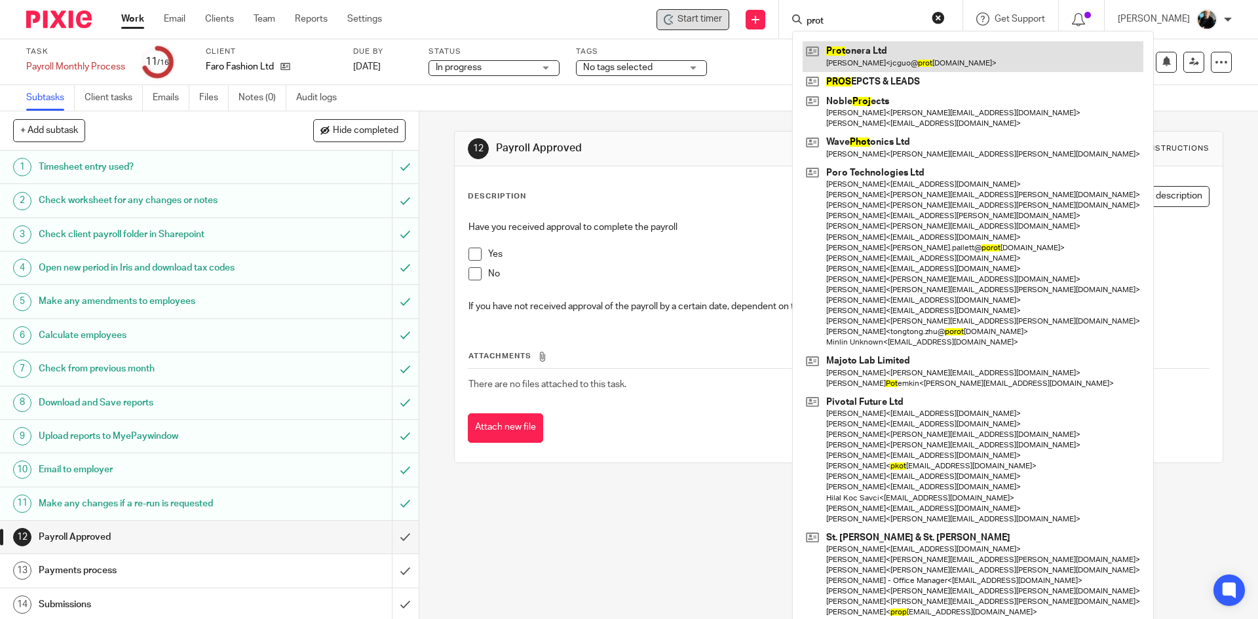
click at [859, 64] on link at bounding box center [973, 56] width 341 height 30
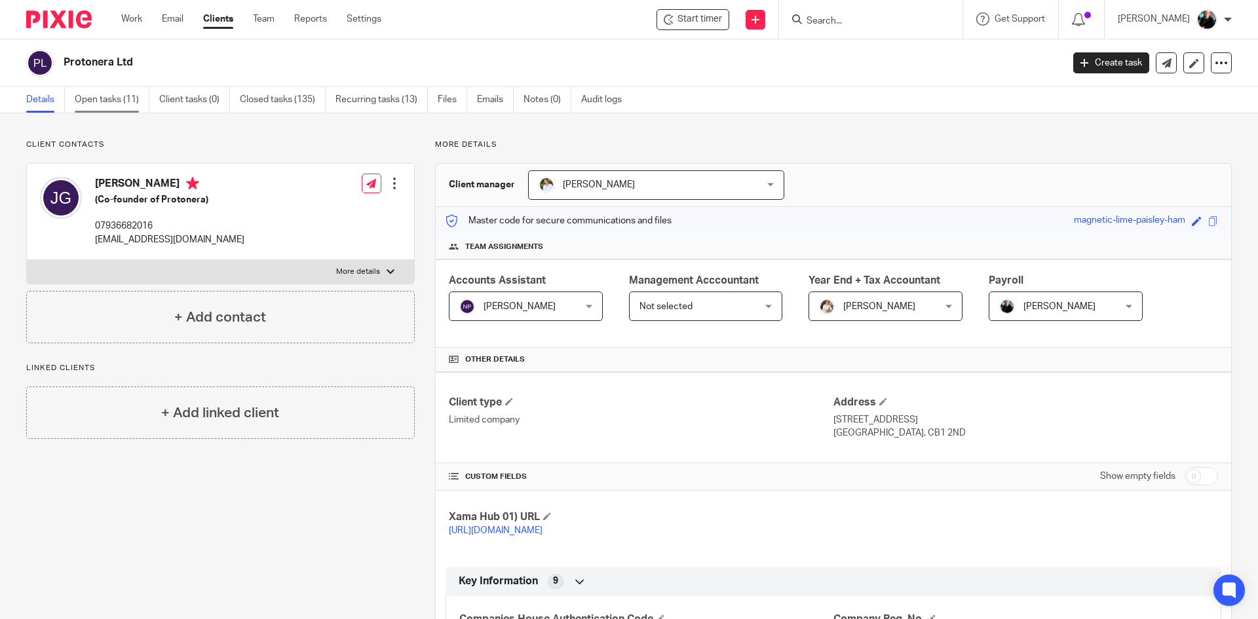
click at [116, 98] on link "Open tasks (11)" at bounding box center [112, 100] width 75 height 26
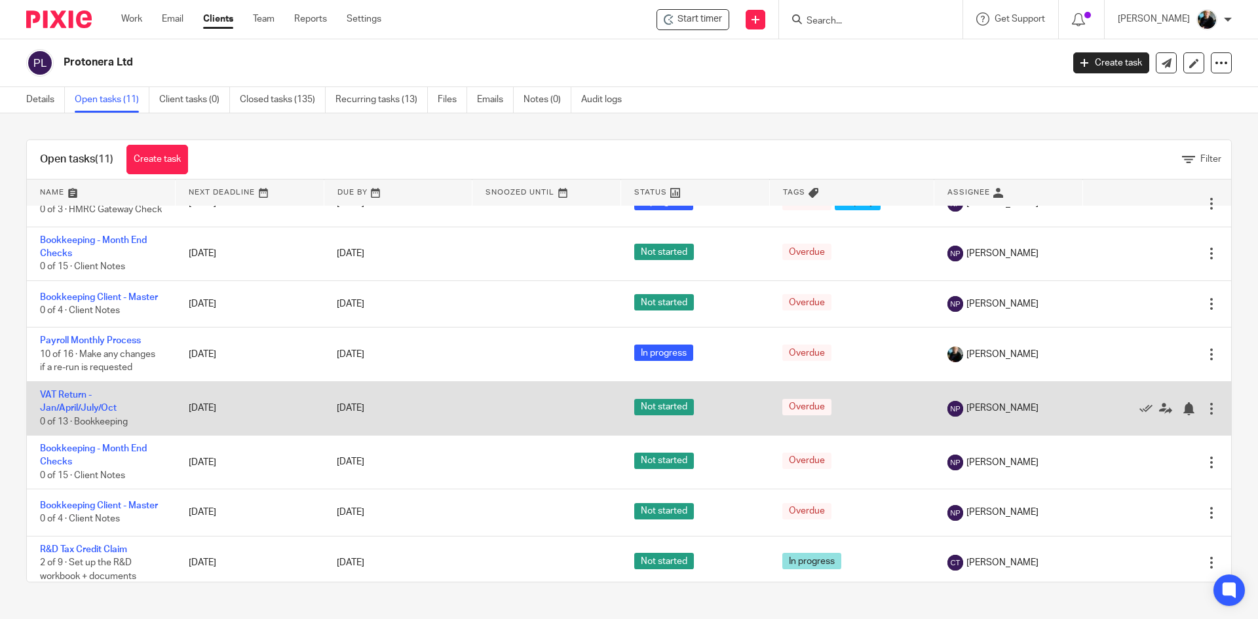
scroll to position [131, 0]
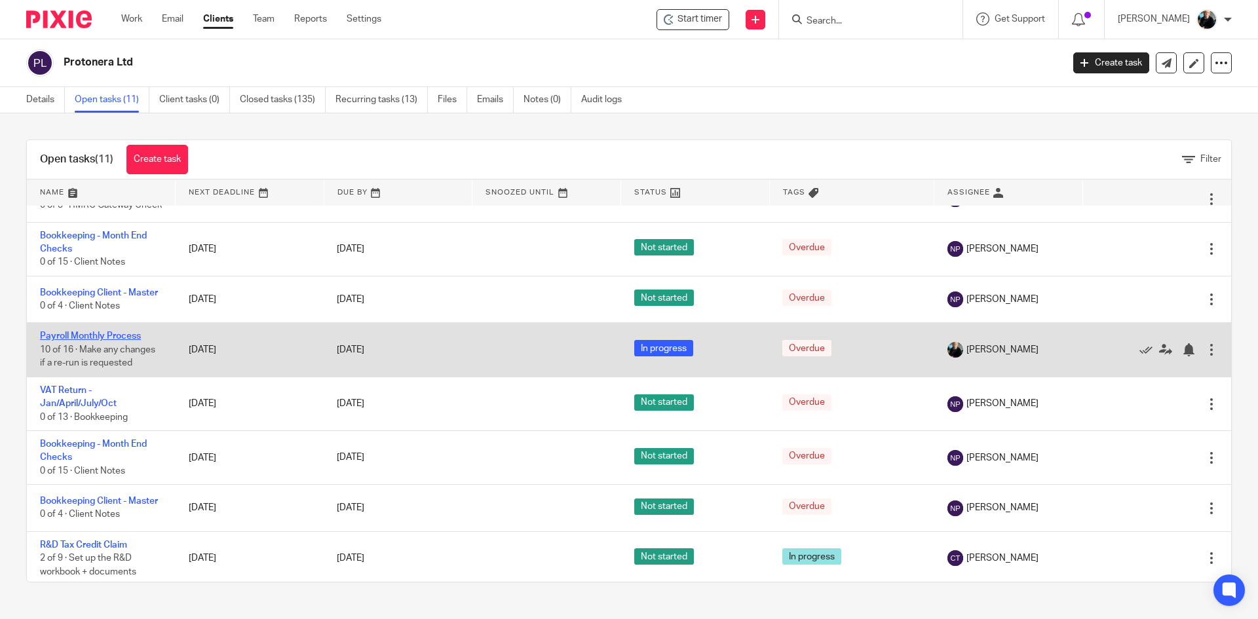
click at [108, 341] on link "Payroll Monthly Process" at bounding box center [90, 336] width 101 height 9
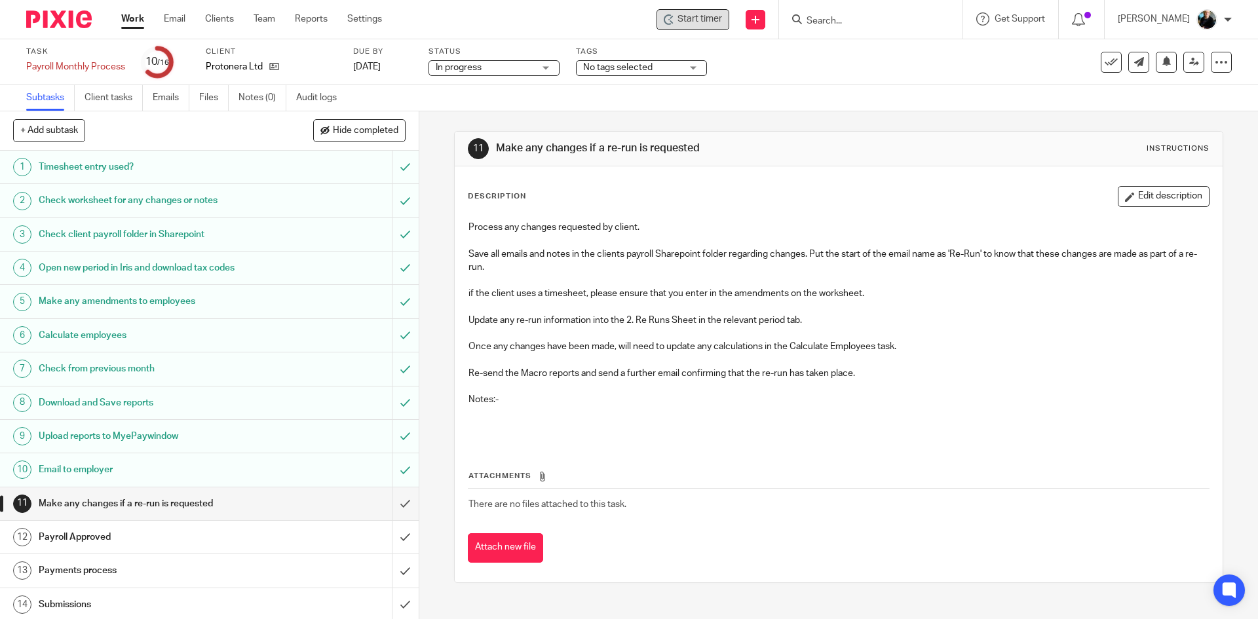
click at [696, 16] on span "Start timer" at bounding box center [700, 19] width 45 height 14
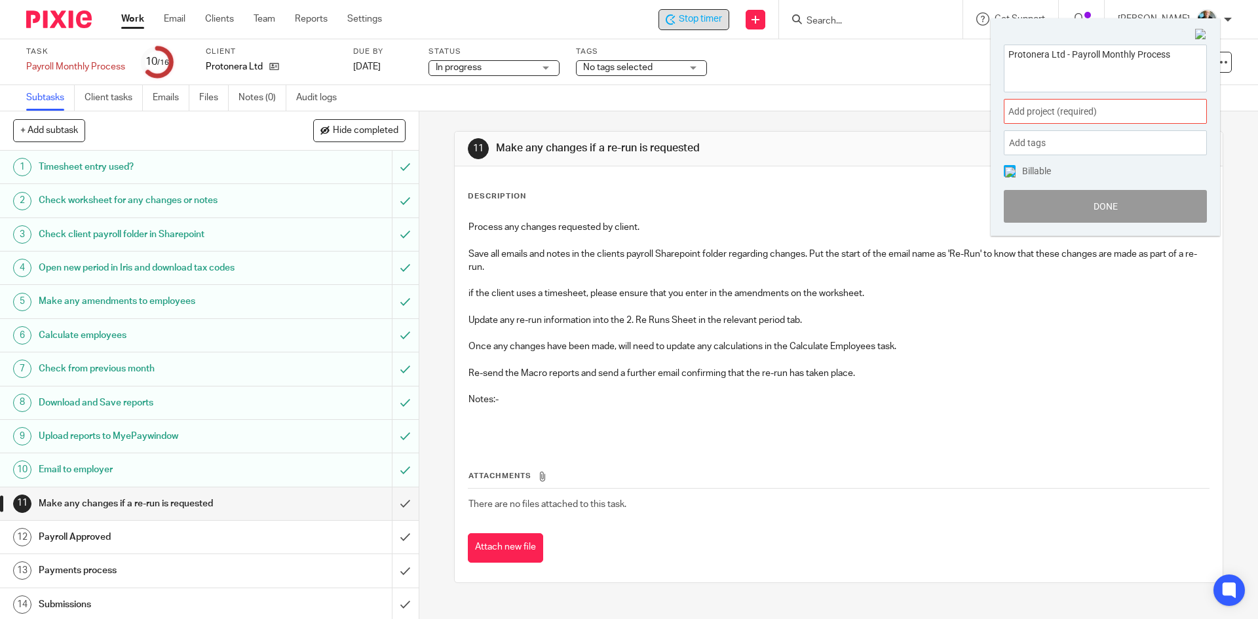
click at [1105, 115] on span "Add project (required) :" at bounding box center [1091, 112] width 165 height 14
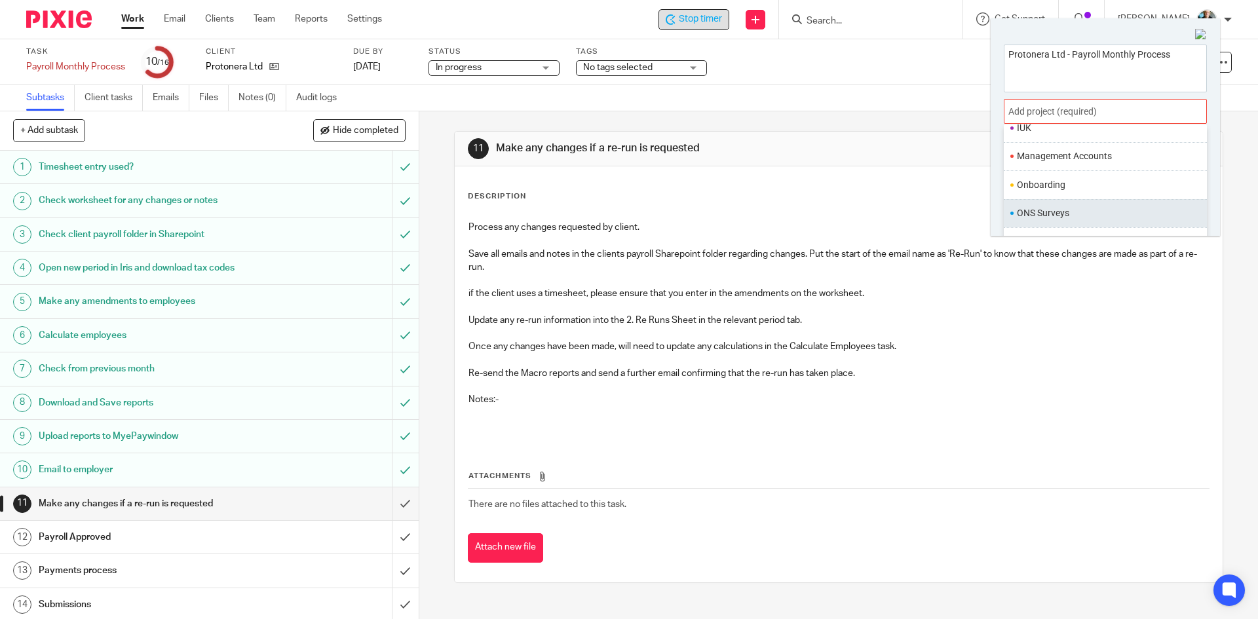
scroll to position [459, 0]
click at [1037, 210] on li "Payroll" at bounding box center [1102, 205] width 171 height 14
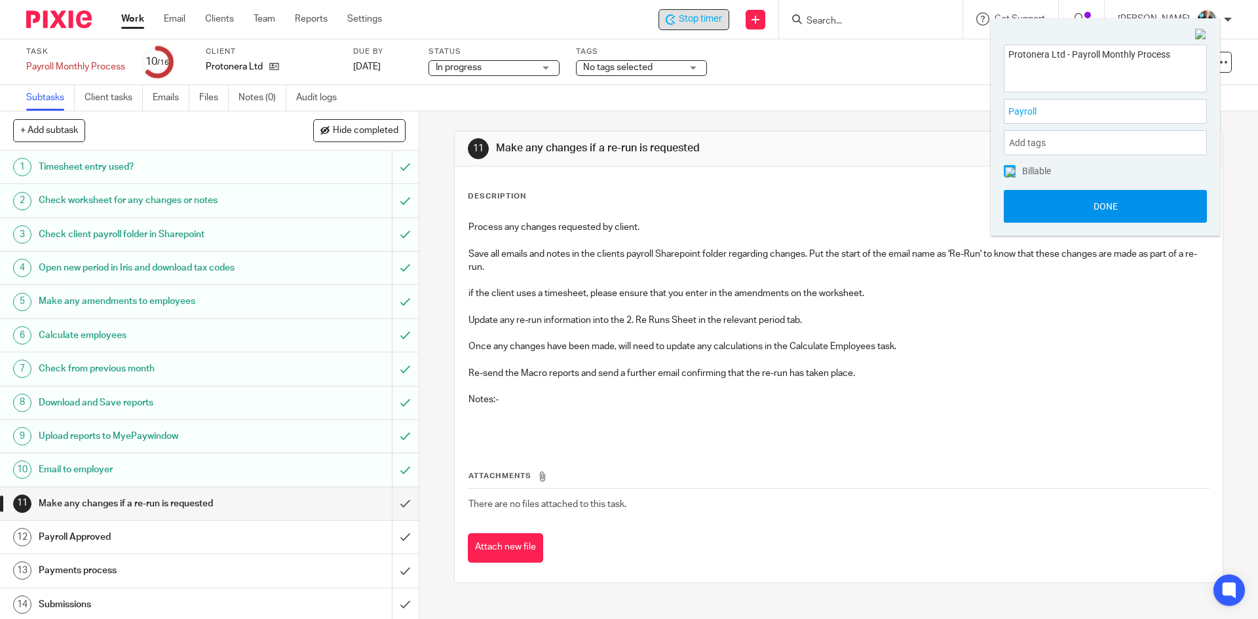
click at [1105, 208] on button "Done" at bounding box center [1105, 206] width 203 height 33
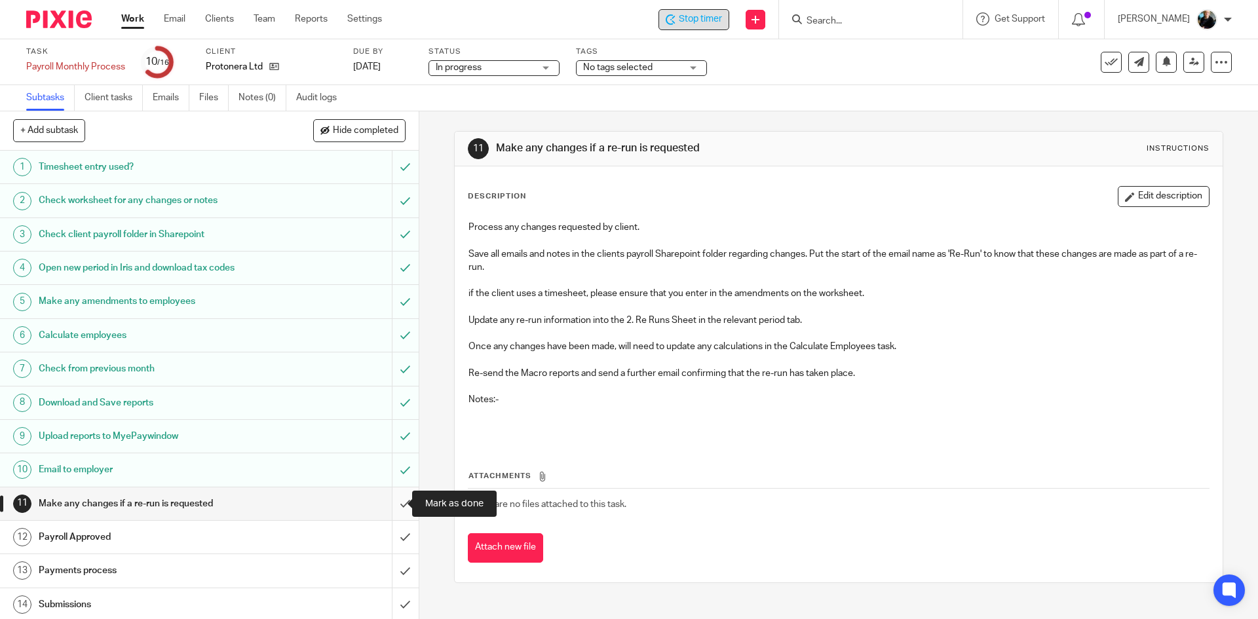
click at [393, 505] on input "submit" at bounding box center [209, 504] width 419 height 33
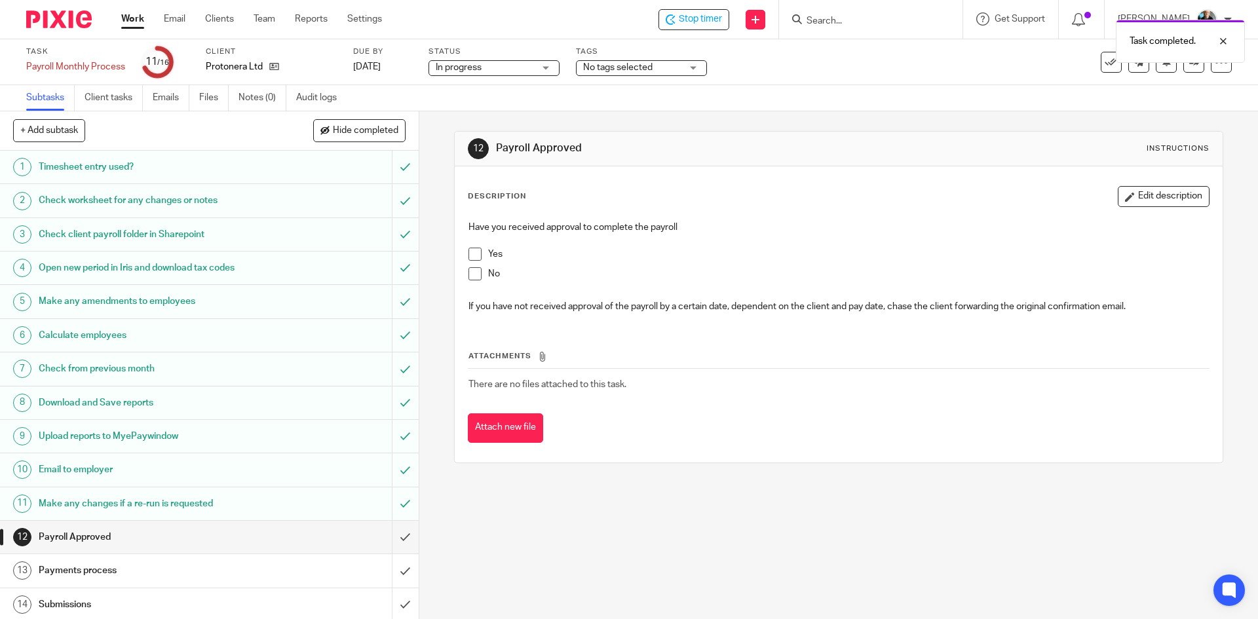
click at [239, 96] on ul "Subtasks Client tasks Emails Files Notes (0) Audit logs" at bounding box center [191, 98] width 330 height 26
click at [248, 99] on link "Notes (0)" at bounding box center [263, 98] width 48 height 26
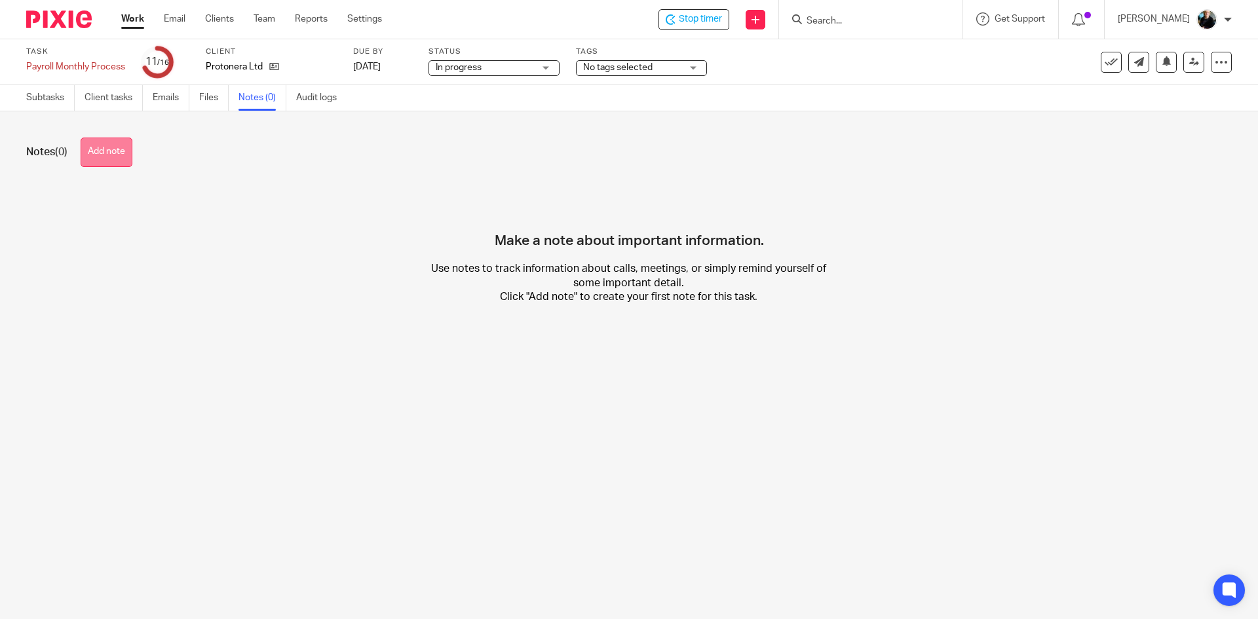
click at [114, 157] on button "Add note" at bounding box center [107, 152] width 52 height 29
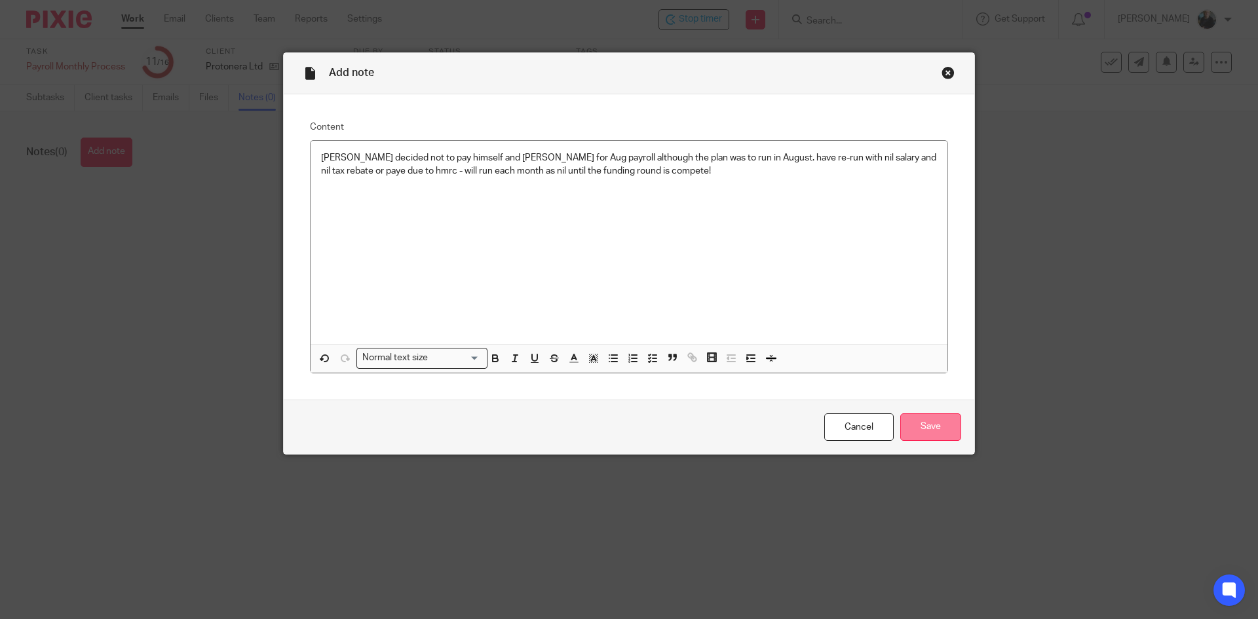
click at [926, 433] on input "Save" at bounding box center [930, 428] width 61 height 28
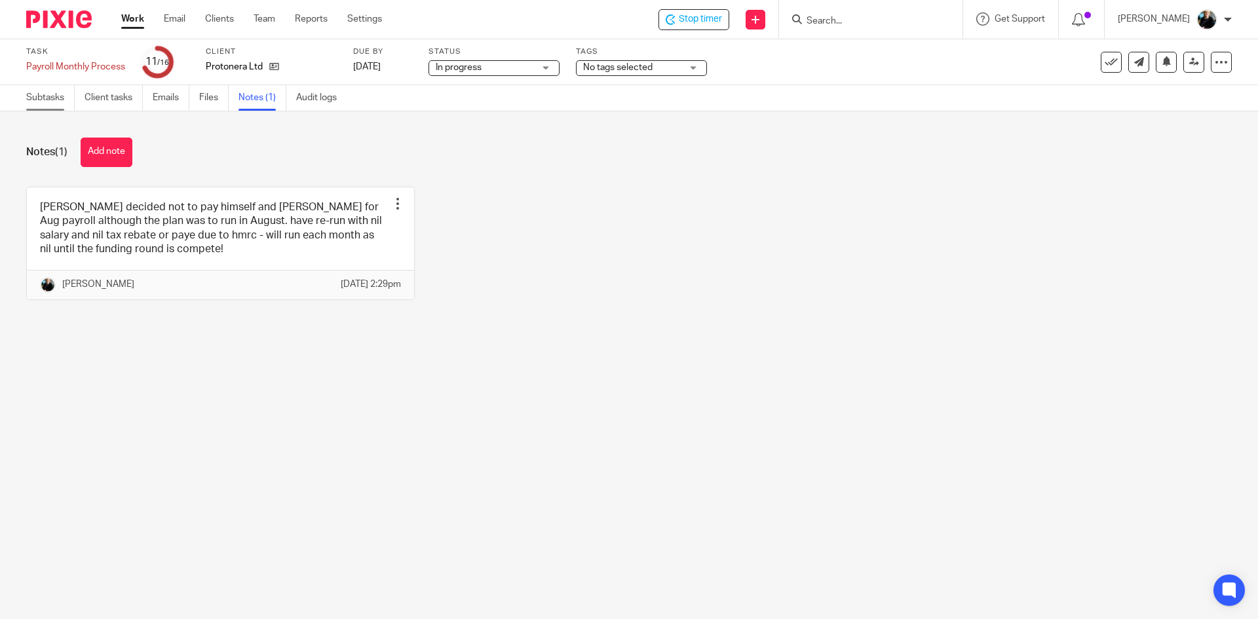
click at [41, 101] on link "Subtasks" at bounding box center [50, 98] width 48 height 26
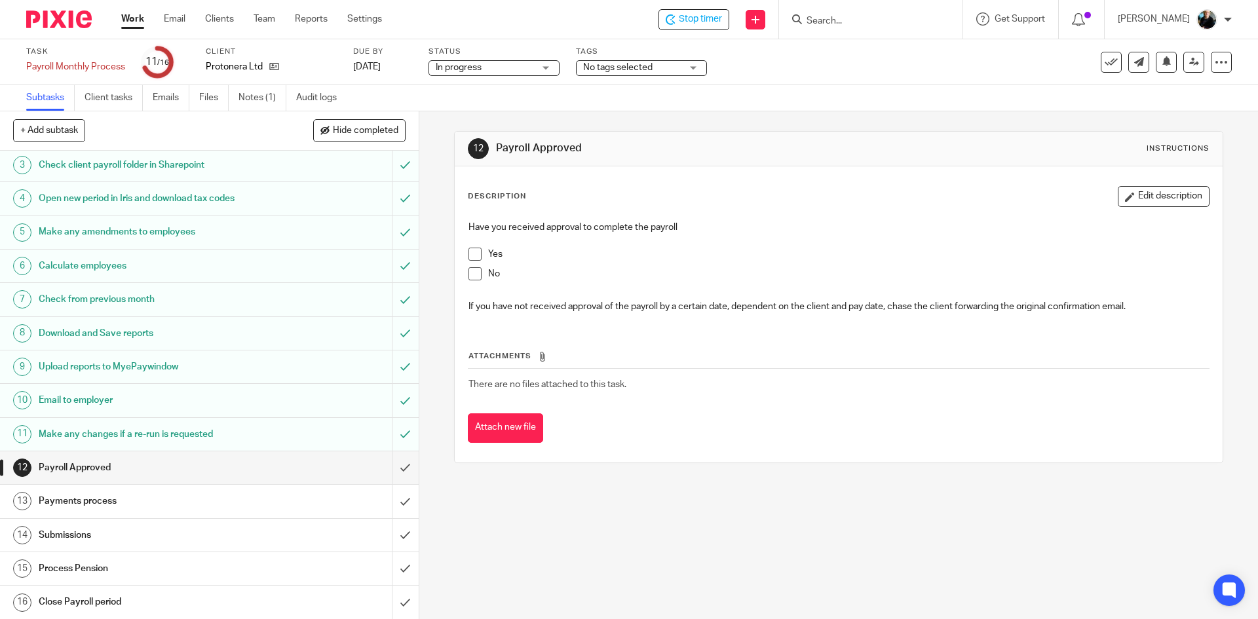
scroll to position [70, 0]
click at [473, 254] on span at bounding box center [475, 254] width 13 height 13
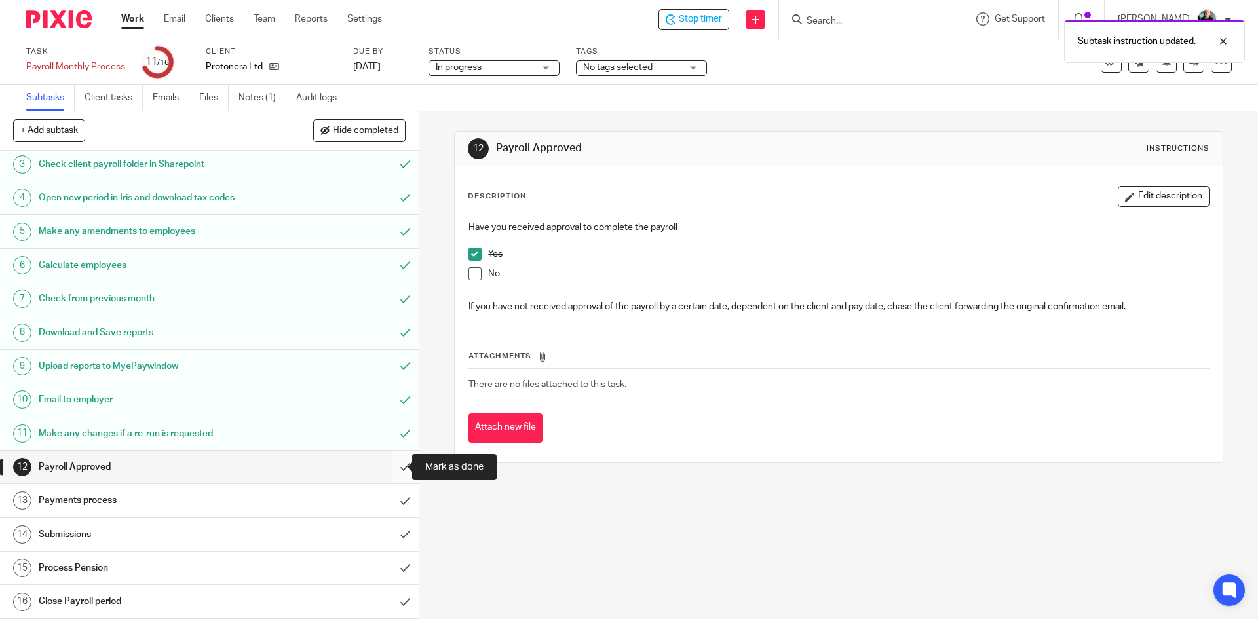
click at [393, 467] on input "submit" at bounding box center [209, 467] width 419 height 33
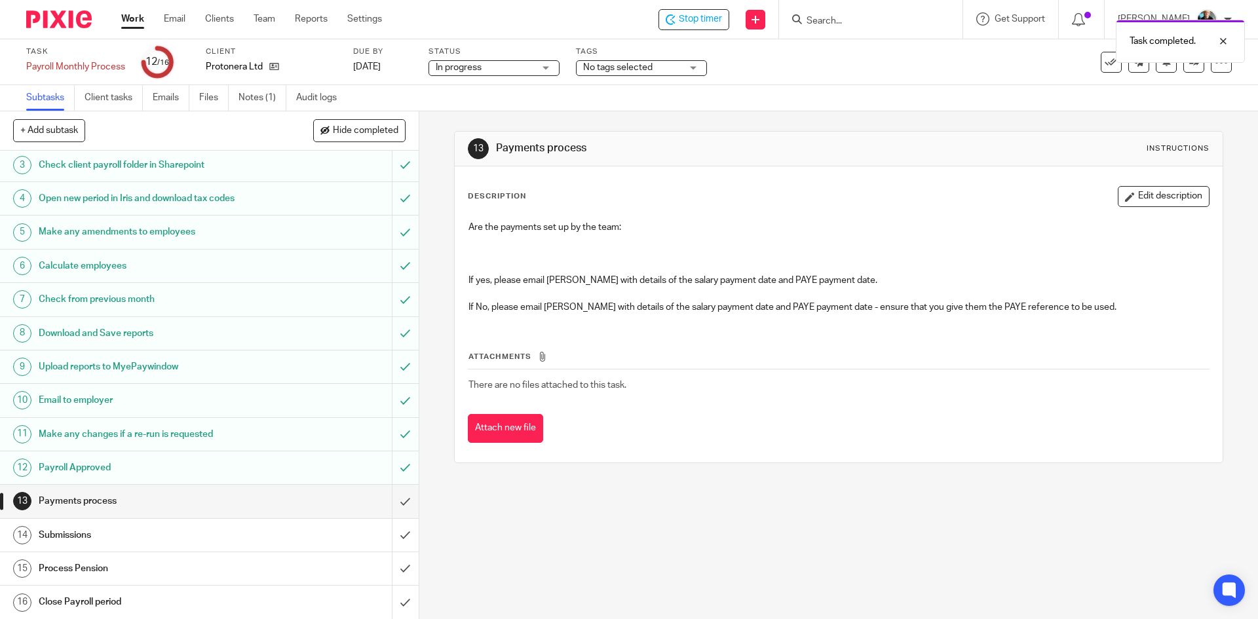
scroll to position [70, 0]
click at [393, 500] on input "submit" at bounding box center [209, 500] width 419 height 33
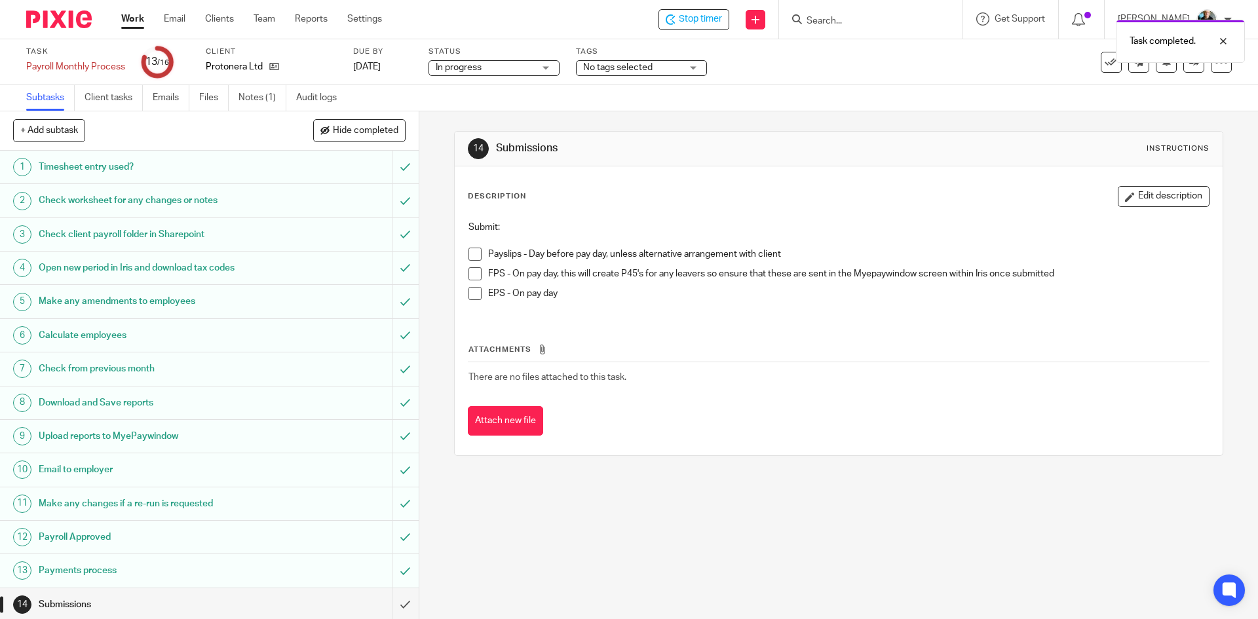
click at [686, 19] on div "Task completed." at bounding box center [937, 38] width 616 height 50
click at [695, 20] on div "Task completed." at bounding box center [937, 38] width 616 height 50
click at [703, 22] on span "Stop timer" at bounding box center [700, 19] width 43 height 14
click at [857, 24] on input "Search" at bounding box center [864, 22] width 118 height 12
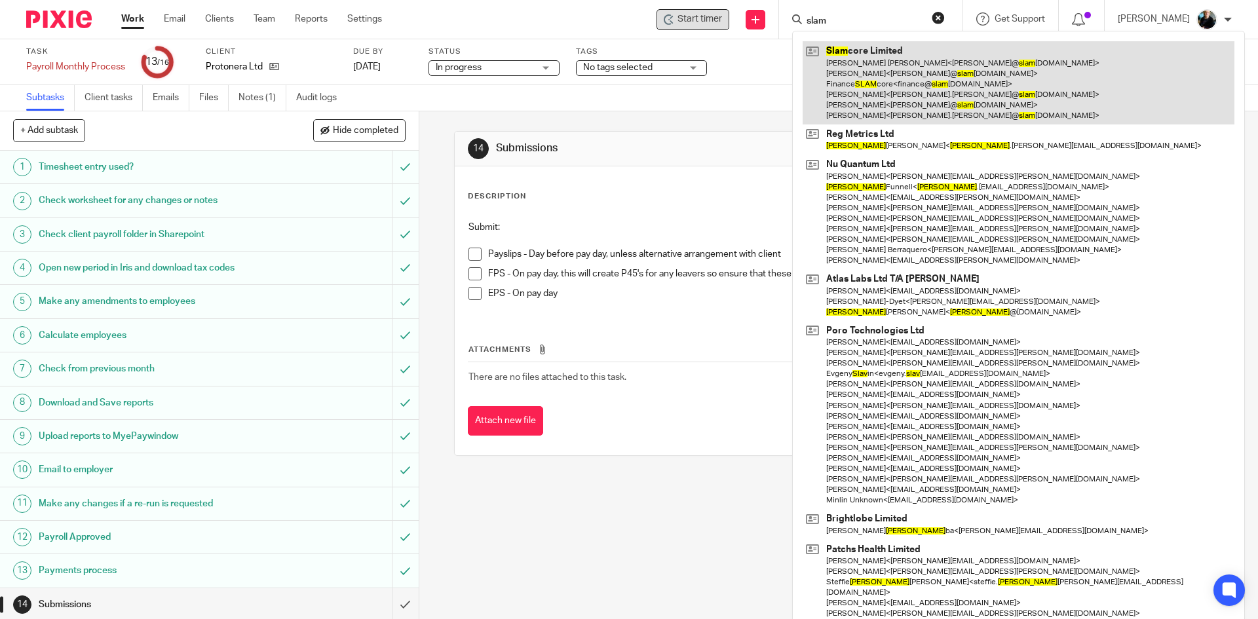
type input "slam"
click at [855, 68] on link at bounding box center [1019, 82] width 432 height 83
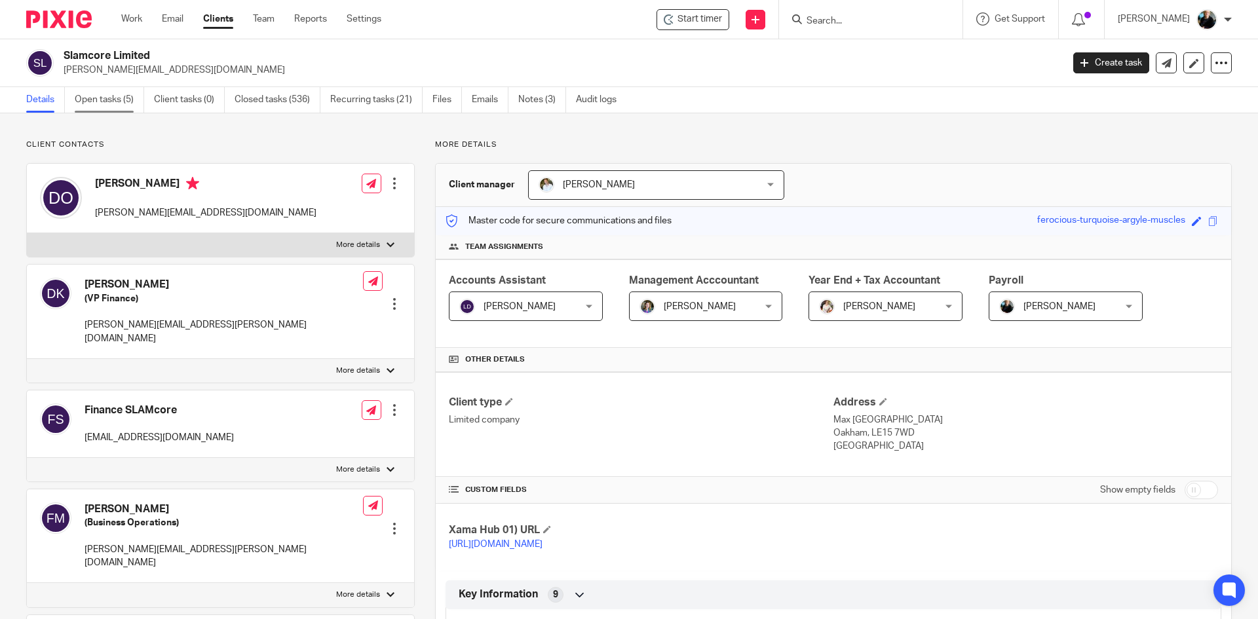
click at [96, 102] on link "Open tasks (5)" at bounding box center [109, 100] width 69 height 26
